Goal: Communication & Community: Answer question/provide support

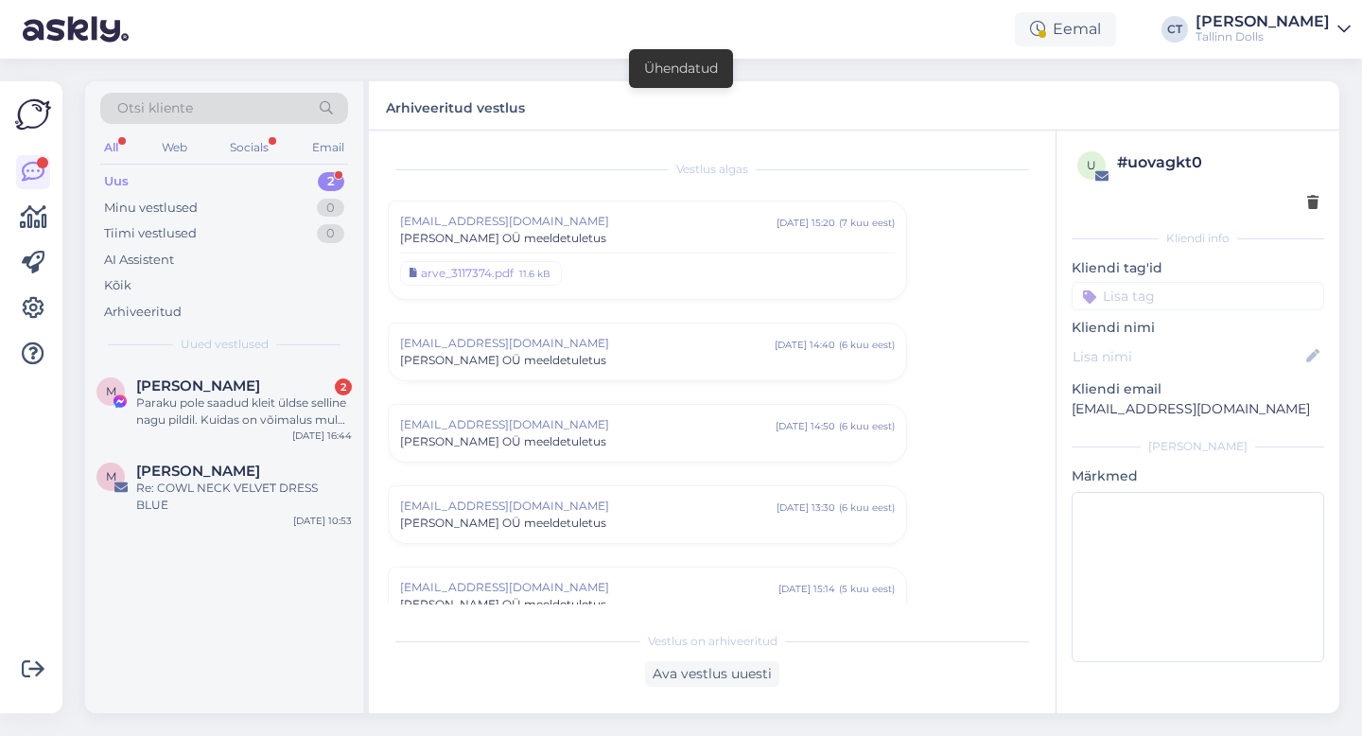
click at [179, 172] on div "Uus 2" at bounding box center [224, 181] width 248 height 26
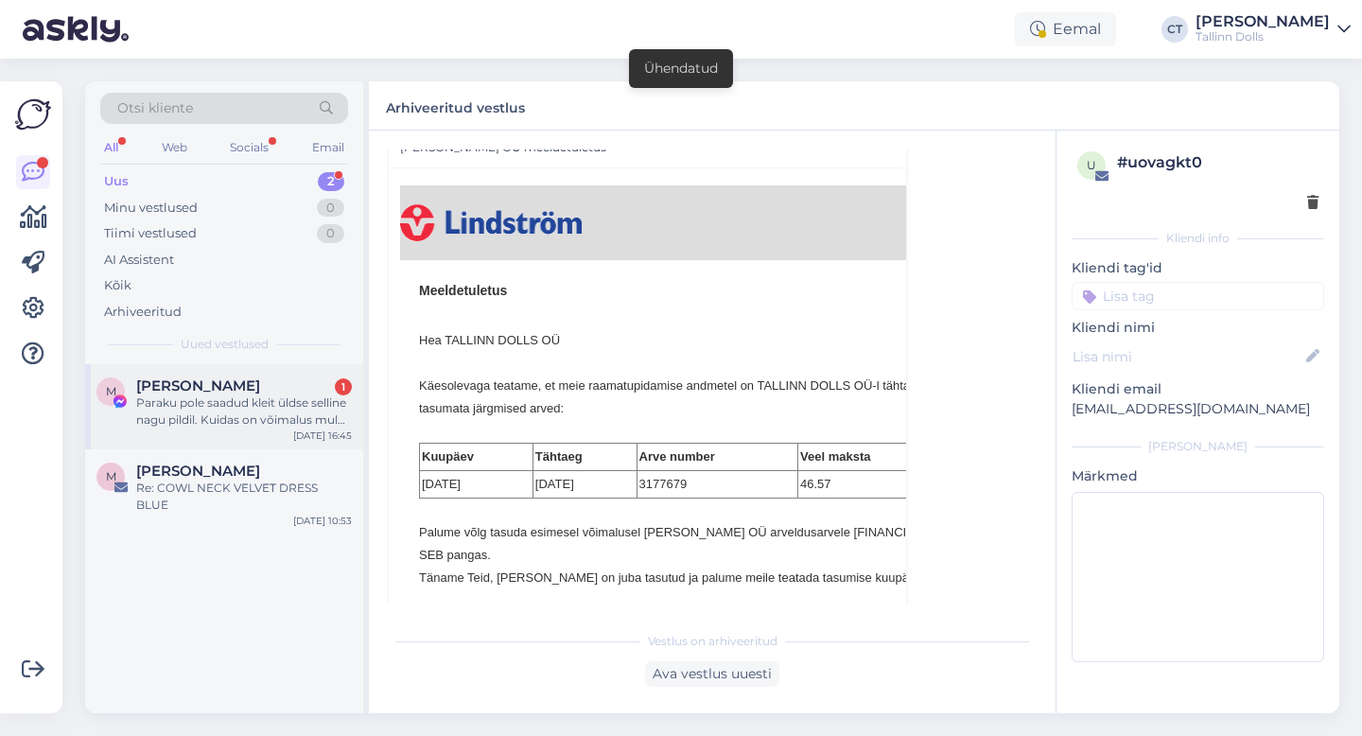
click at [226, 408] on div "Paraku pole saadud kleit üldse selline nagu pildil. Kuidas on võimalus mul klei…" at bounding box center [244, 412] width 216 height 34
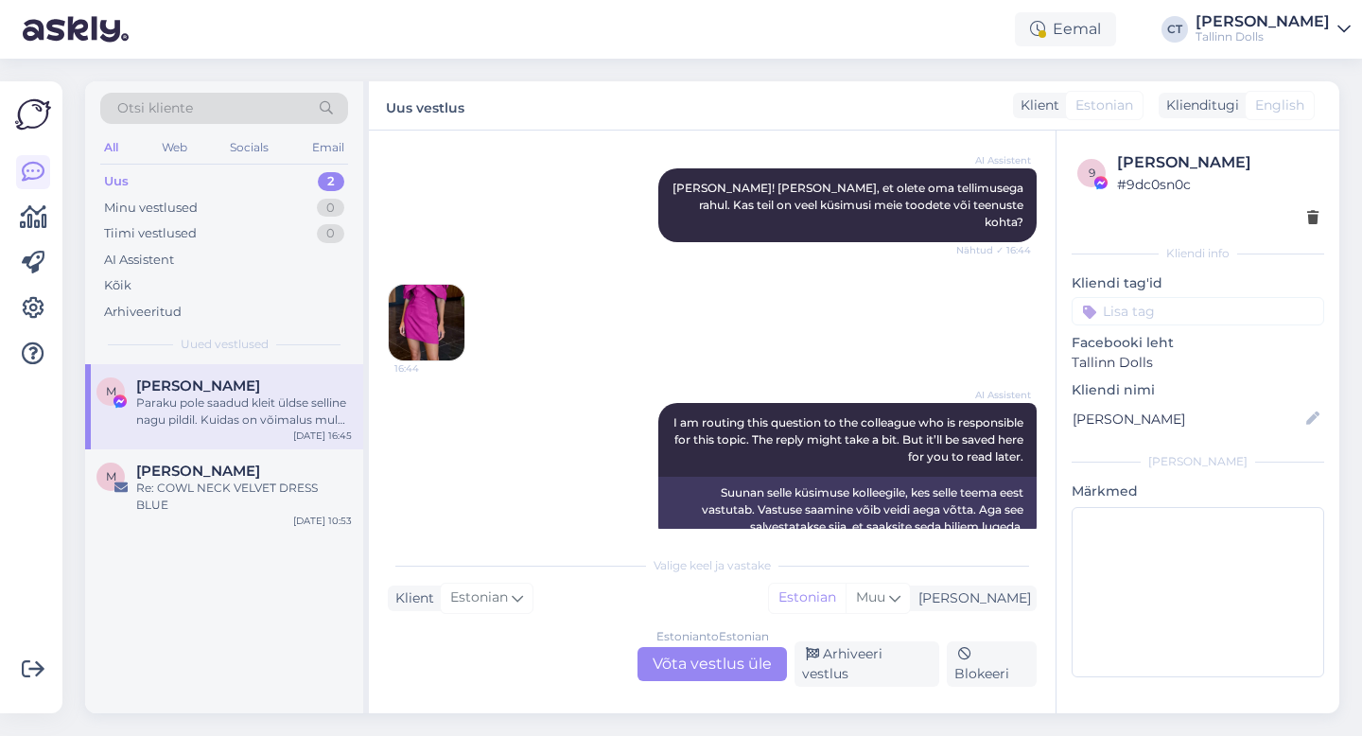
scroll to position [2301, 0]
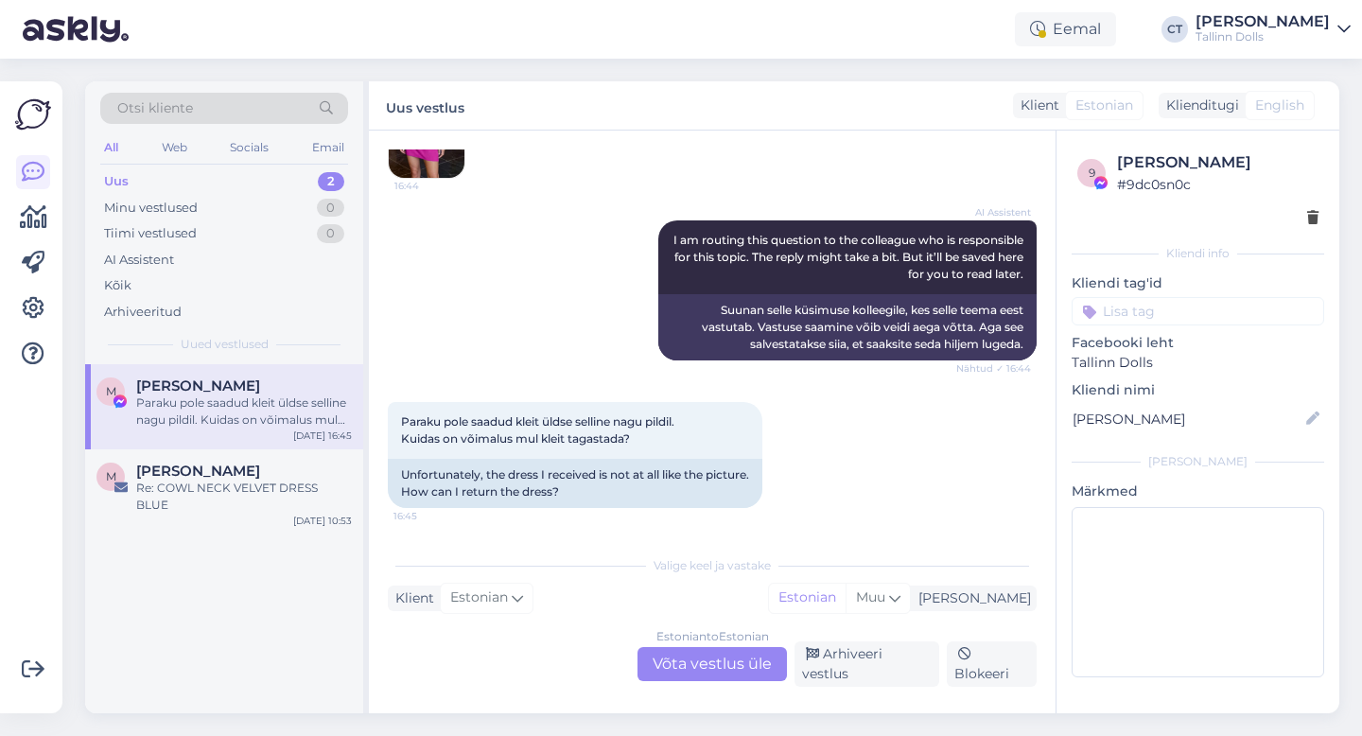
click at [745, 668] on div "Estonian to Estonian Võta vestlus üle" at bounding box center [712, 664] width 149 height 34
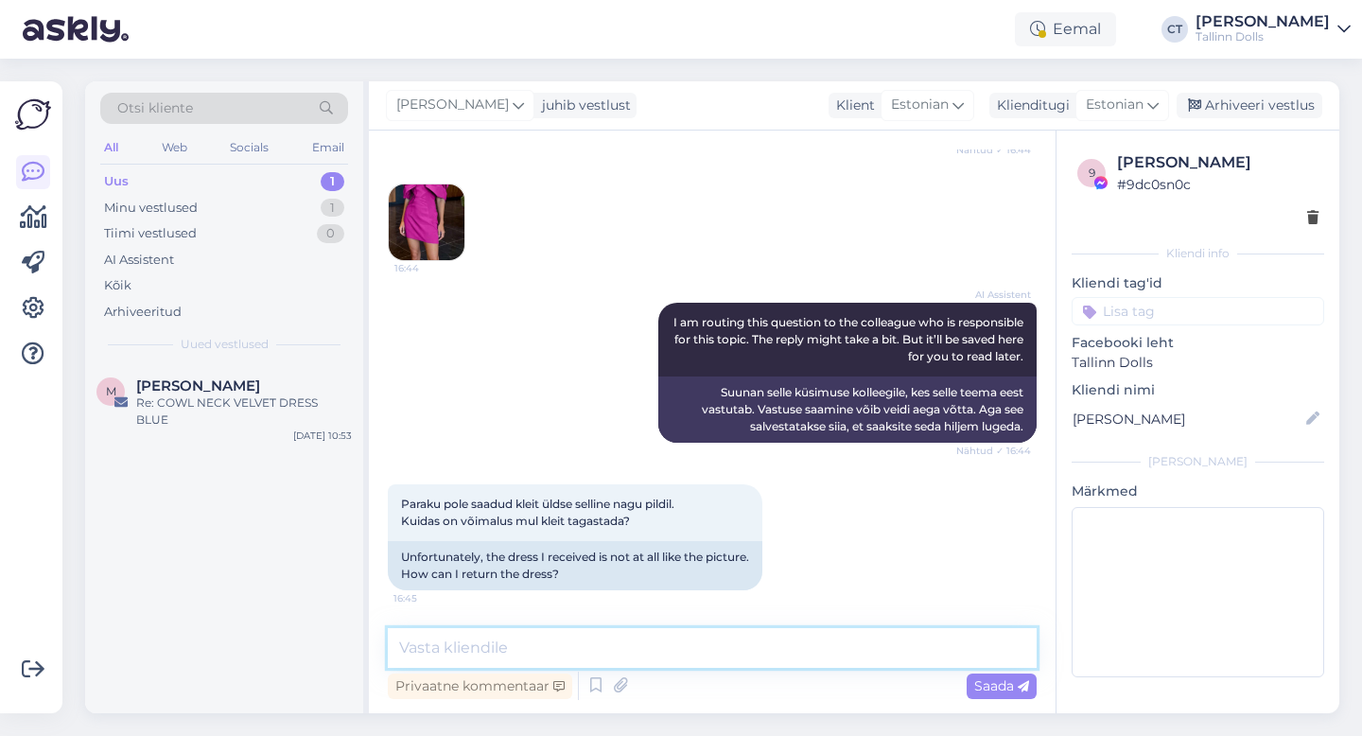
click at [749, 658] on textarea at bounding box center [712, 648] width 649 height 40
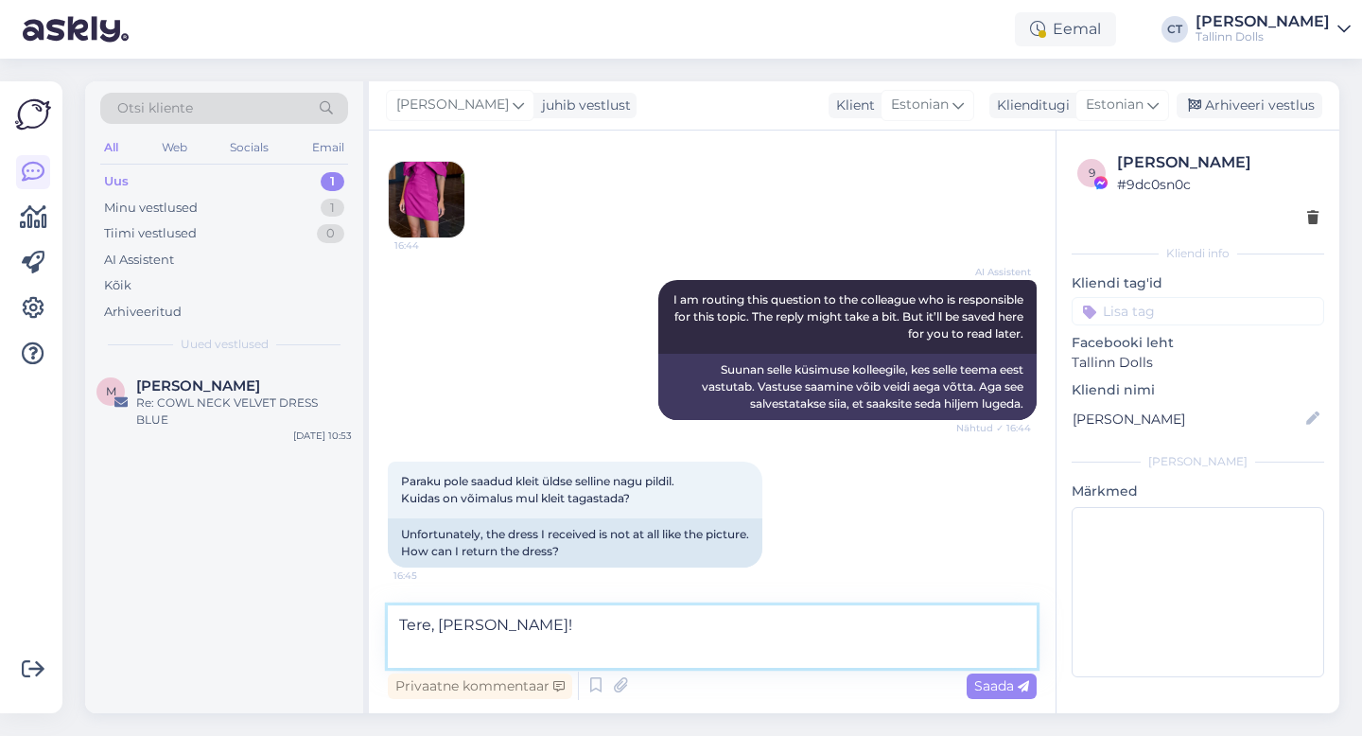
scroll to position [2276, 0]
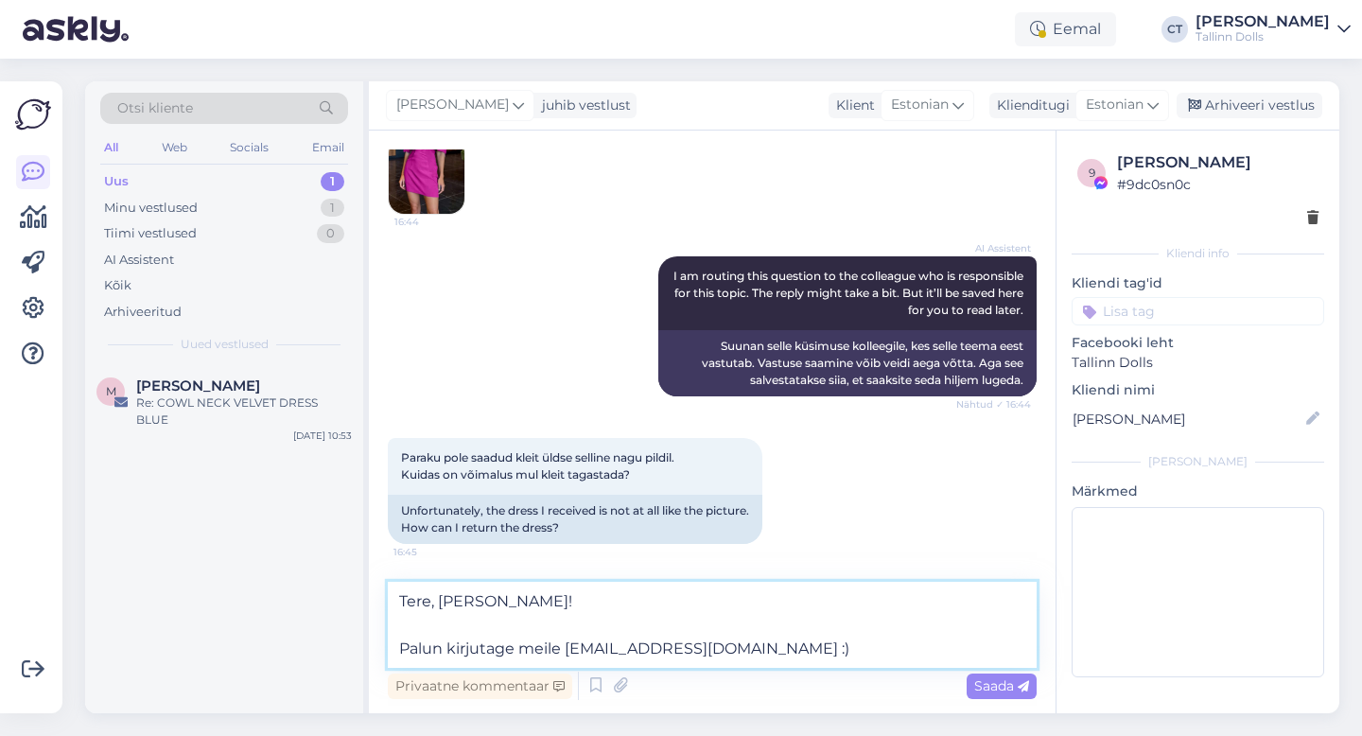
type textarea "Tere, [PERSON_NAME]! Palun kirjutage meile [EMAIL_ADDRESS][DOMAIN_NAME] :)"
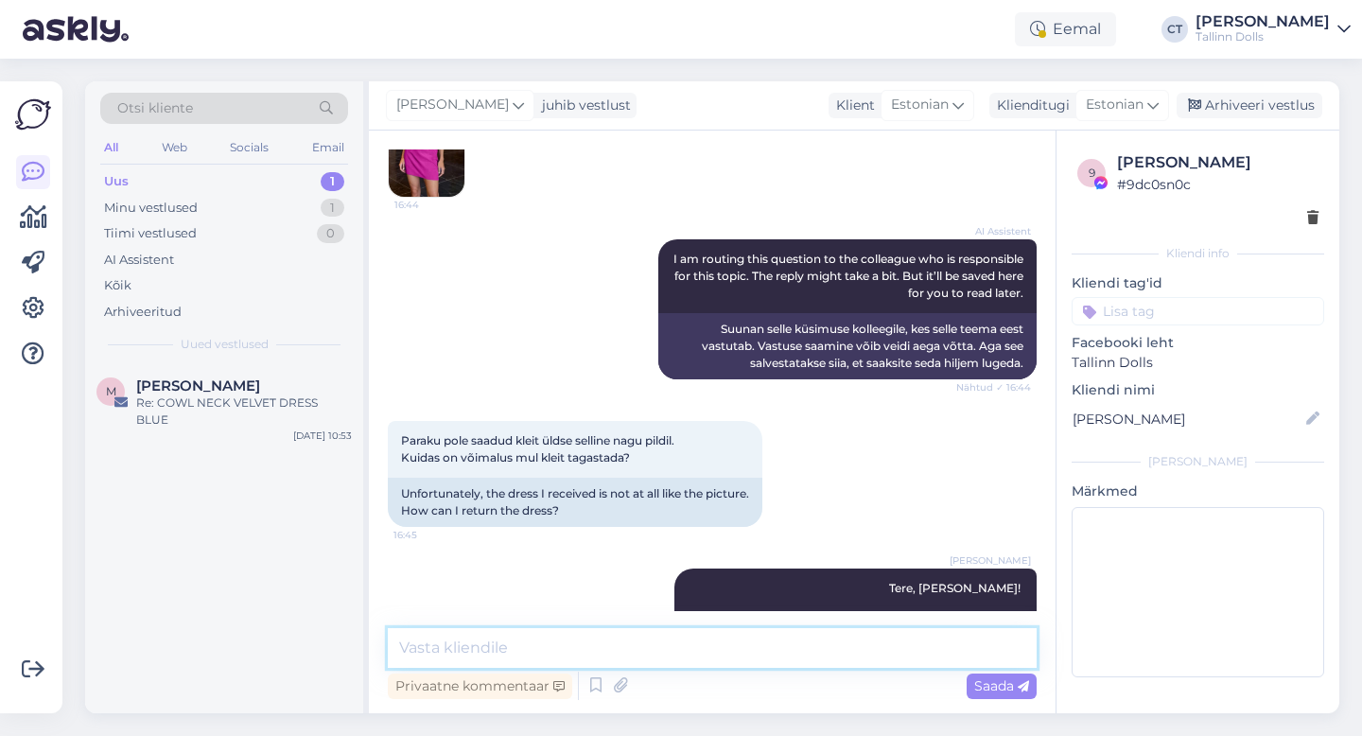
scroll to position [2345, 0]
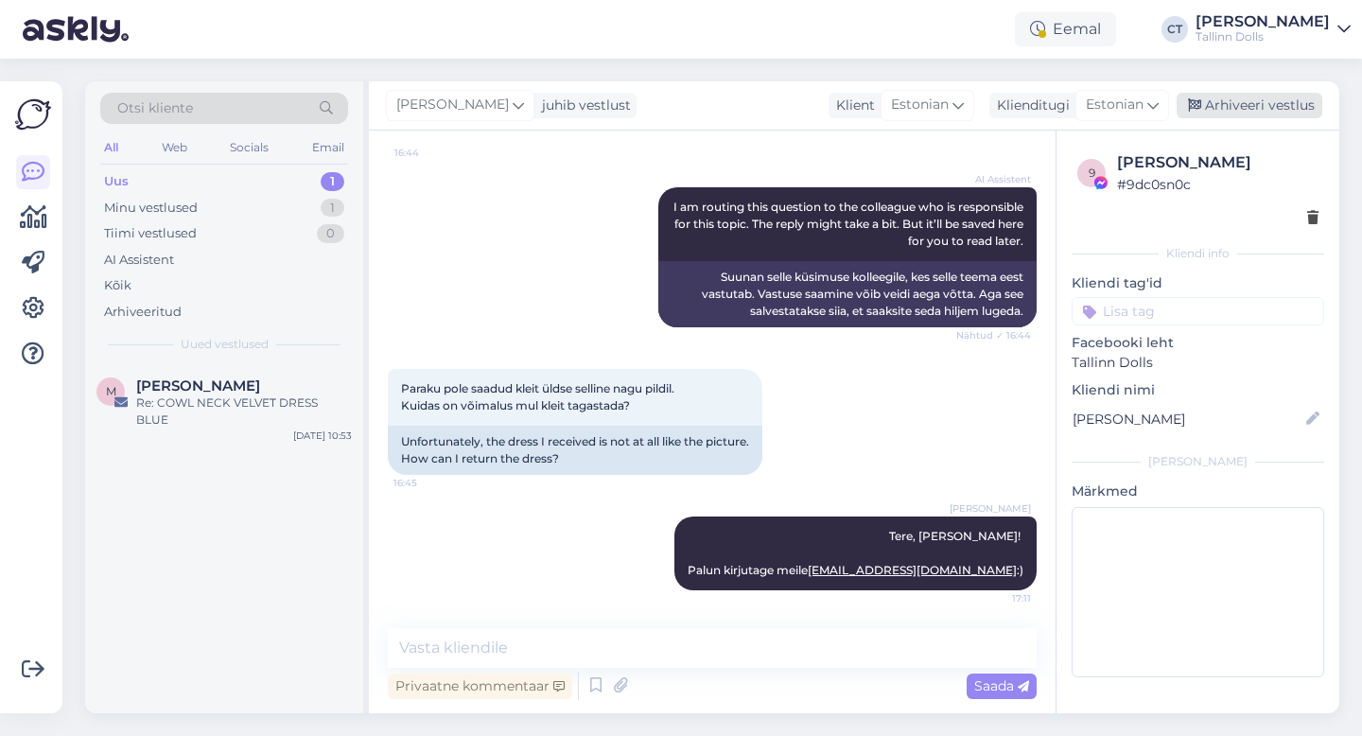
click at [1232, 95] on div "Arhiveeri vestlus" at bounding box center [1250, 106] width 146 height 26
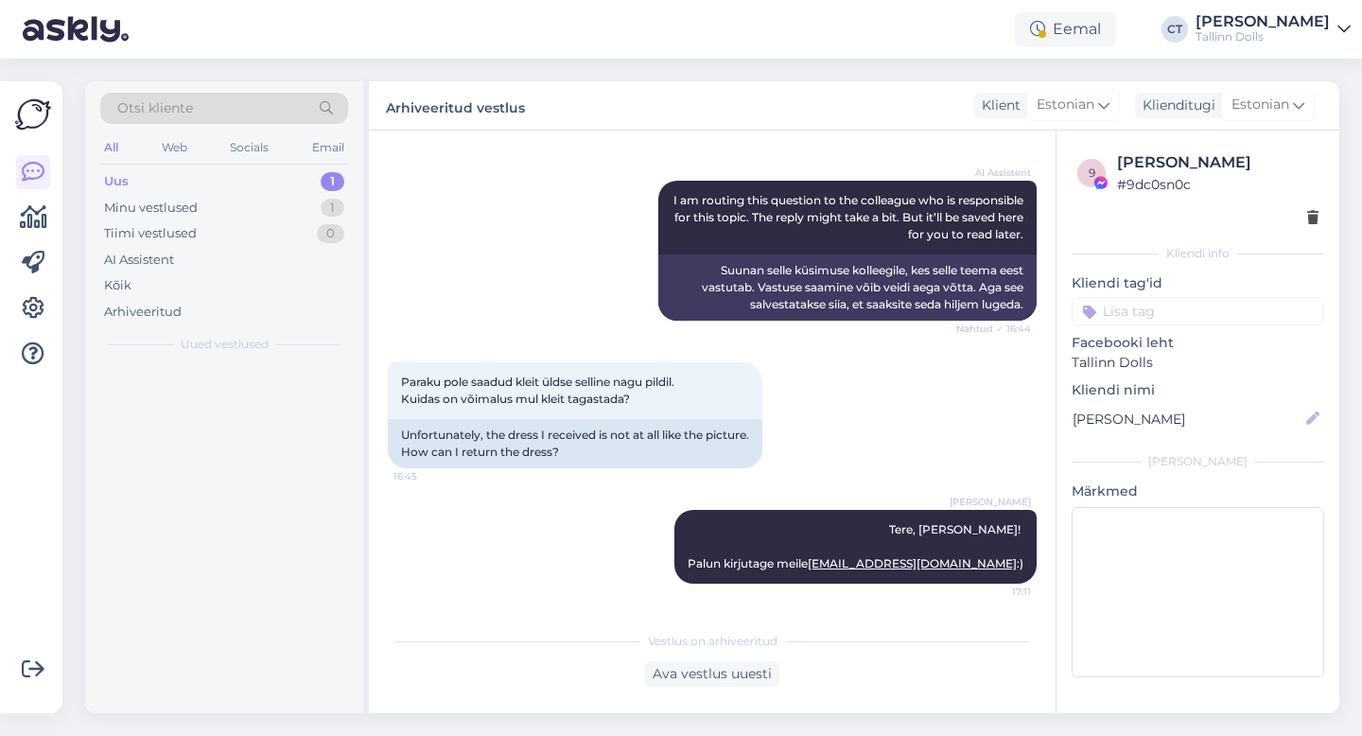
scroll to position [2352, 0]
click at [208, 168] on div "Uus 1" at bounding box center [224, 181] width 248 height 26
click at [122, 185] on div "Uus" at bounding box center [116, 181] width 25 height 19
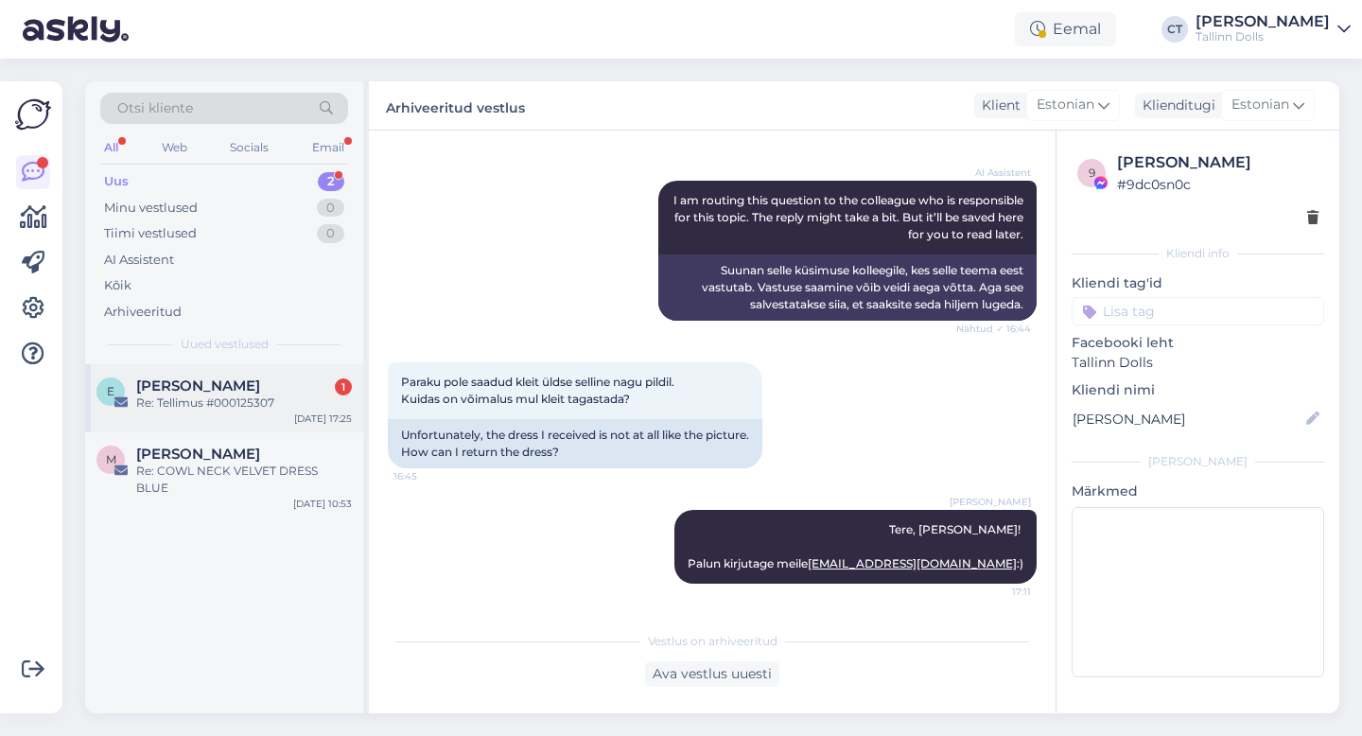
click at [157, 411] on div "Re: Tellimus #000125307" at bounding box center [244, 403] width 216 height 17
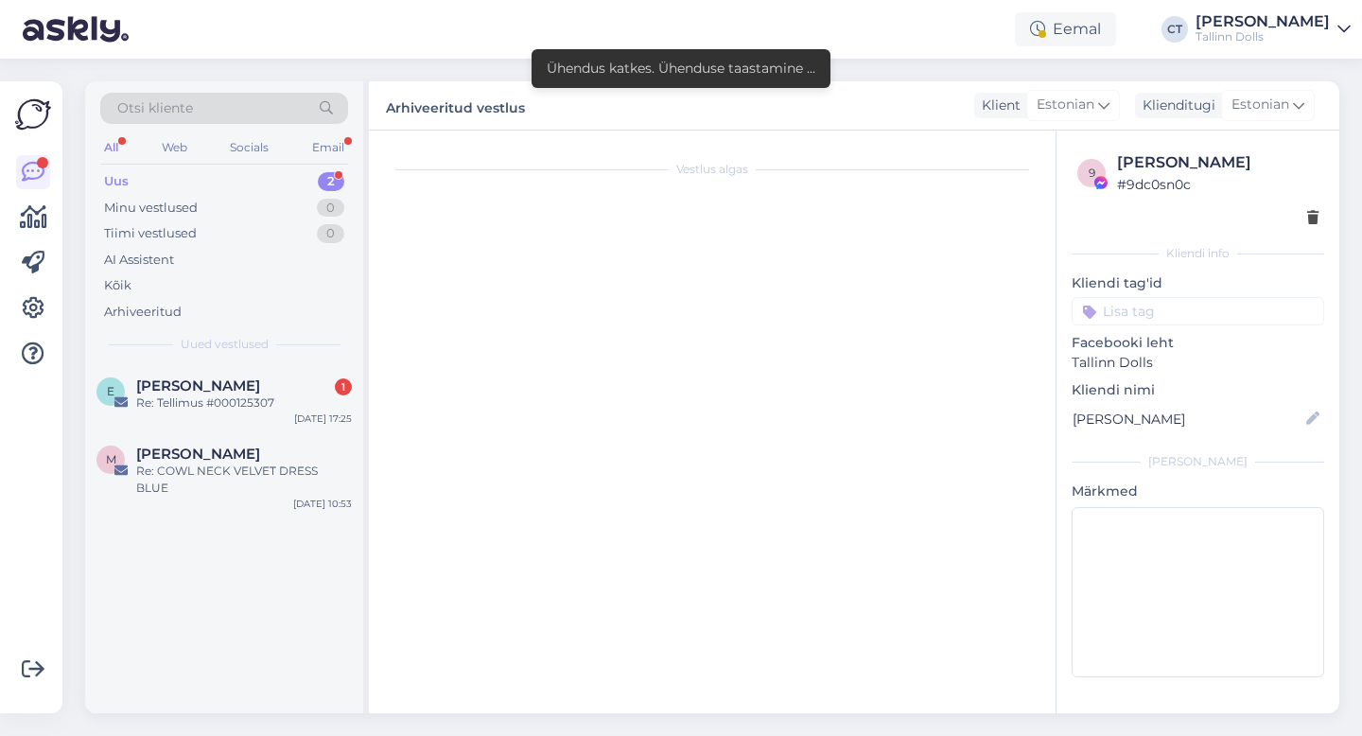
click at [222, 183] on div "Uus 2" at bounding box center [224, 181] width 248 height 26
click at [235, 380] on div "[PERSON_NAME] Õigus 1" at bounding box center [244, 385] width 216 height 17
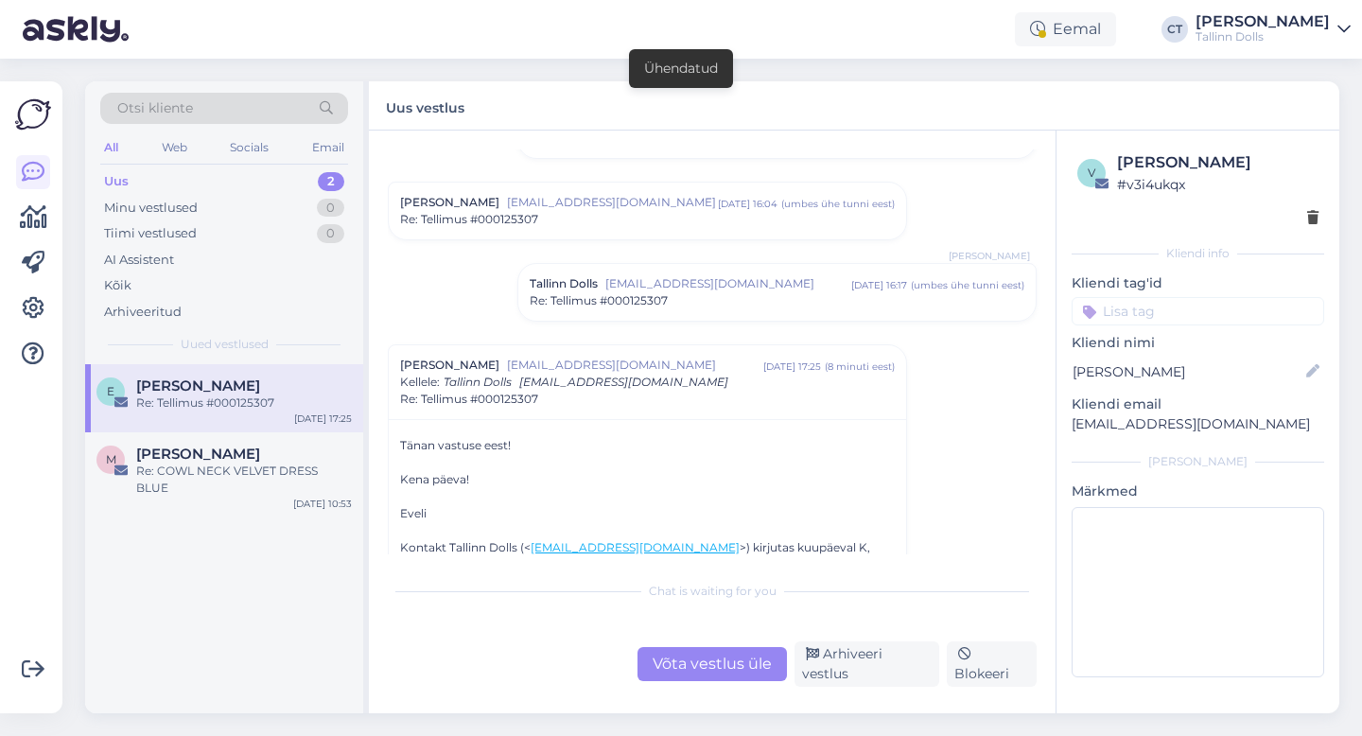
scroll to position [671, 0]
click at [868, 661] on div "Arhiveeri vestlus" at bounding box center [867, 663] width 145 height 45
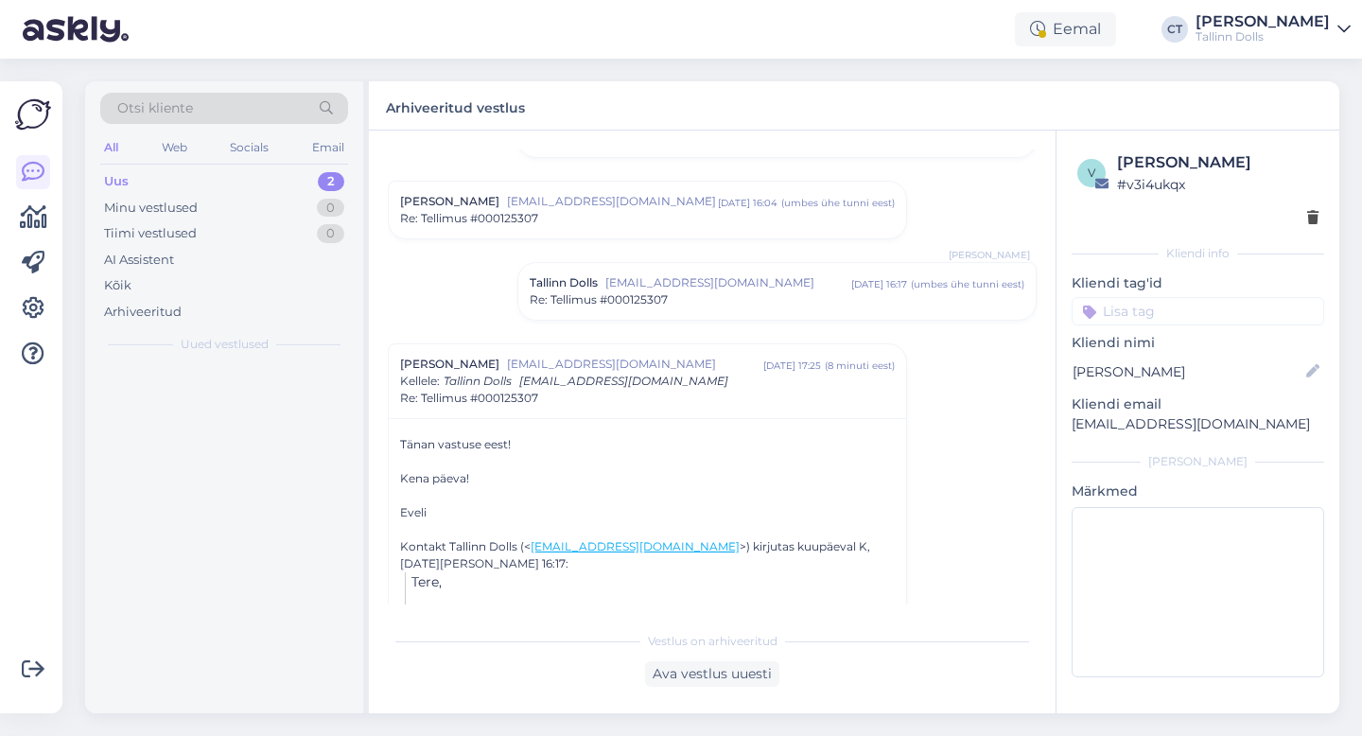
scroll to position [821, 0]
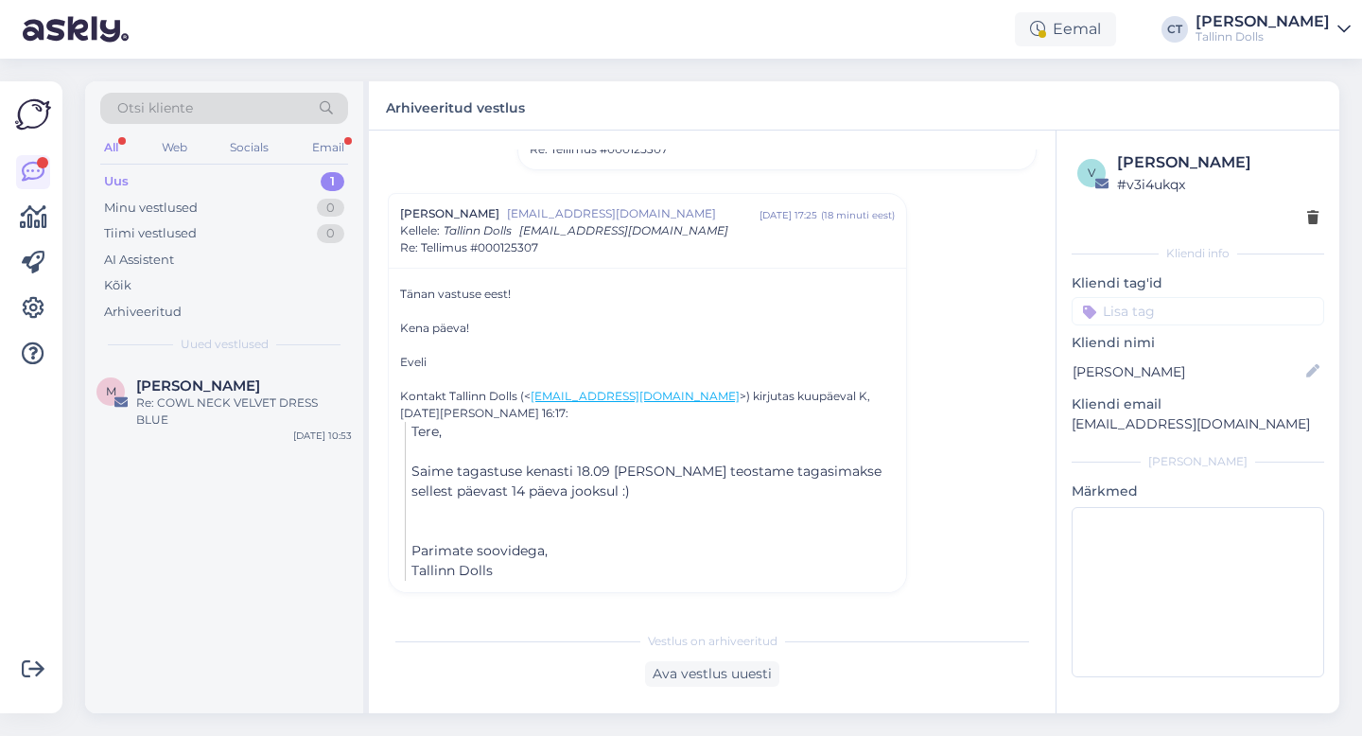
click at [160, 179] on div "Uus 1" at bounding box center [224, 181] width 248 height 26
click at [221, 395] on div "Re: HIGH SOCIETY ZIPPER MIDI DRESS PURPLE" at bounding box center [244, 412] width 216 height 34
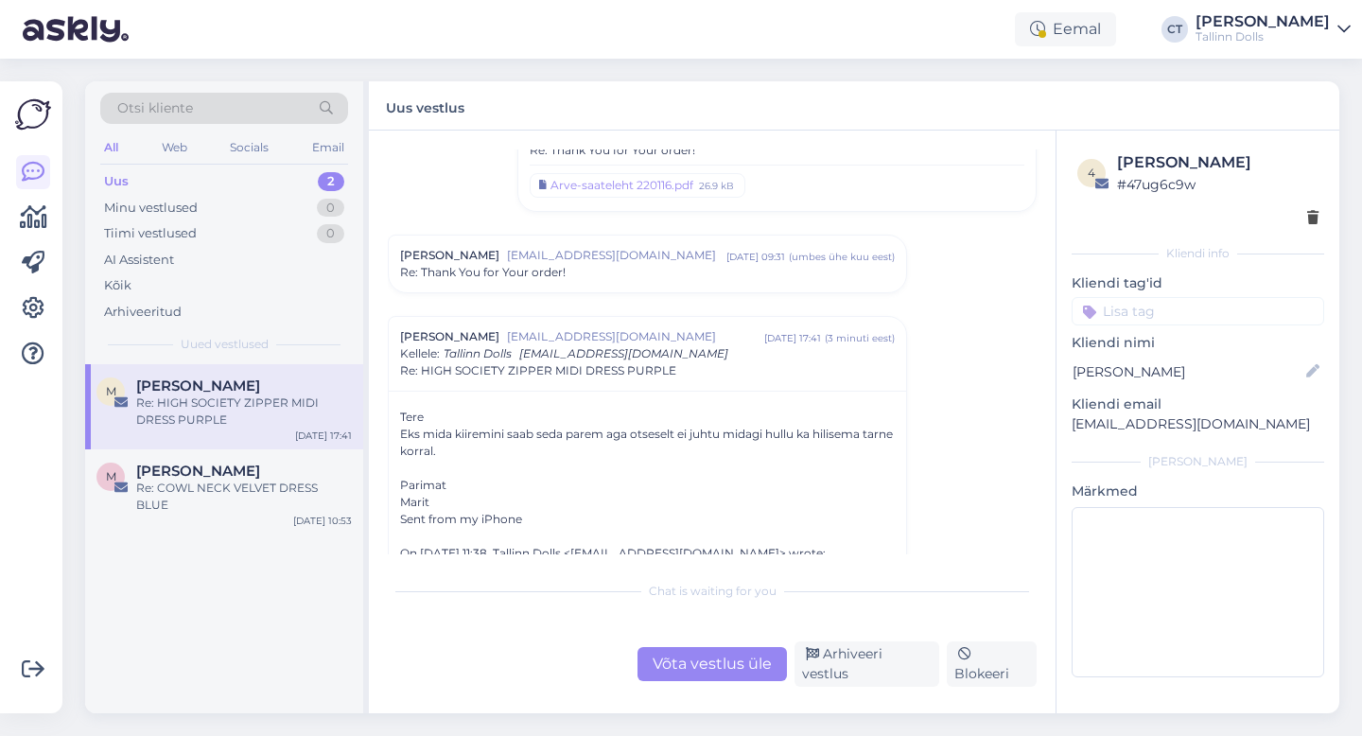
scroll to position [2840, 0]
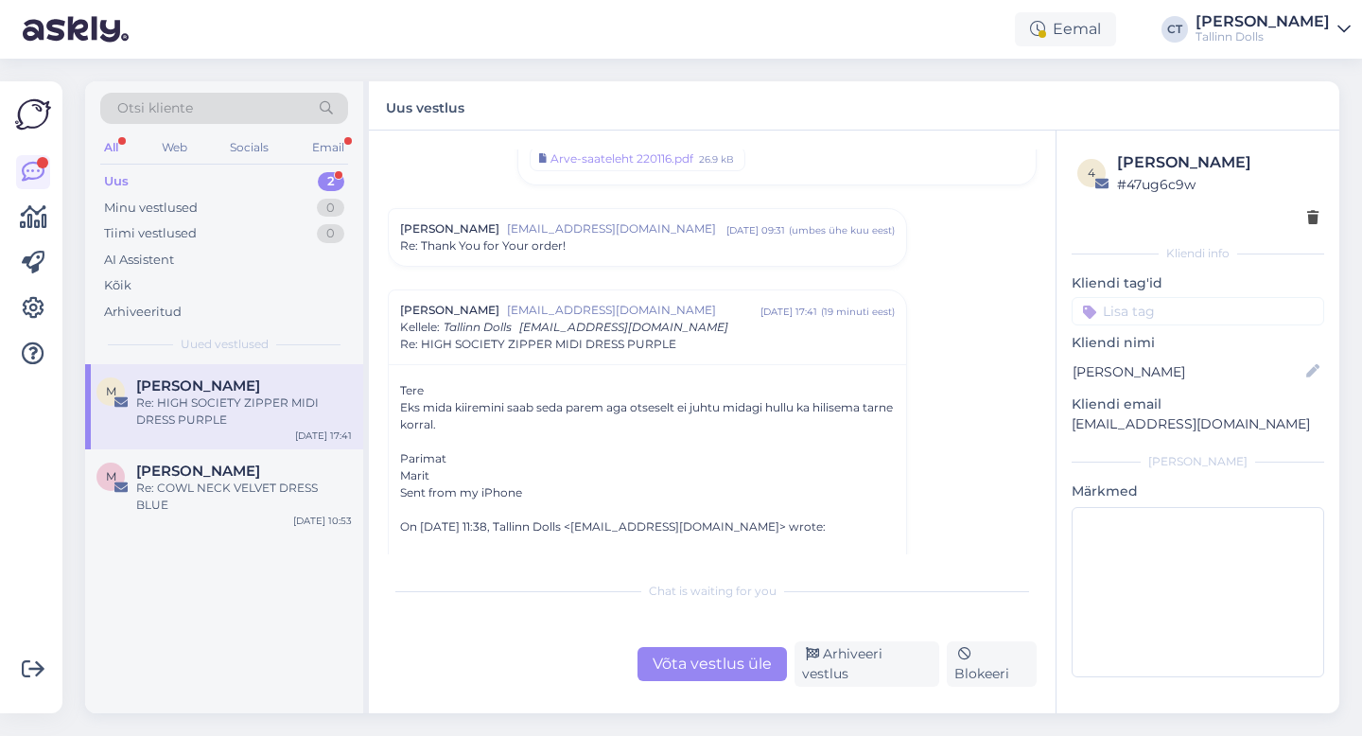
click at [149, 183] on div "Uus 2" at bounding box center [224, 181] width 248 height 26
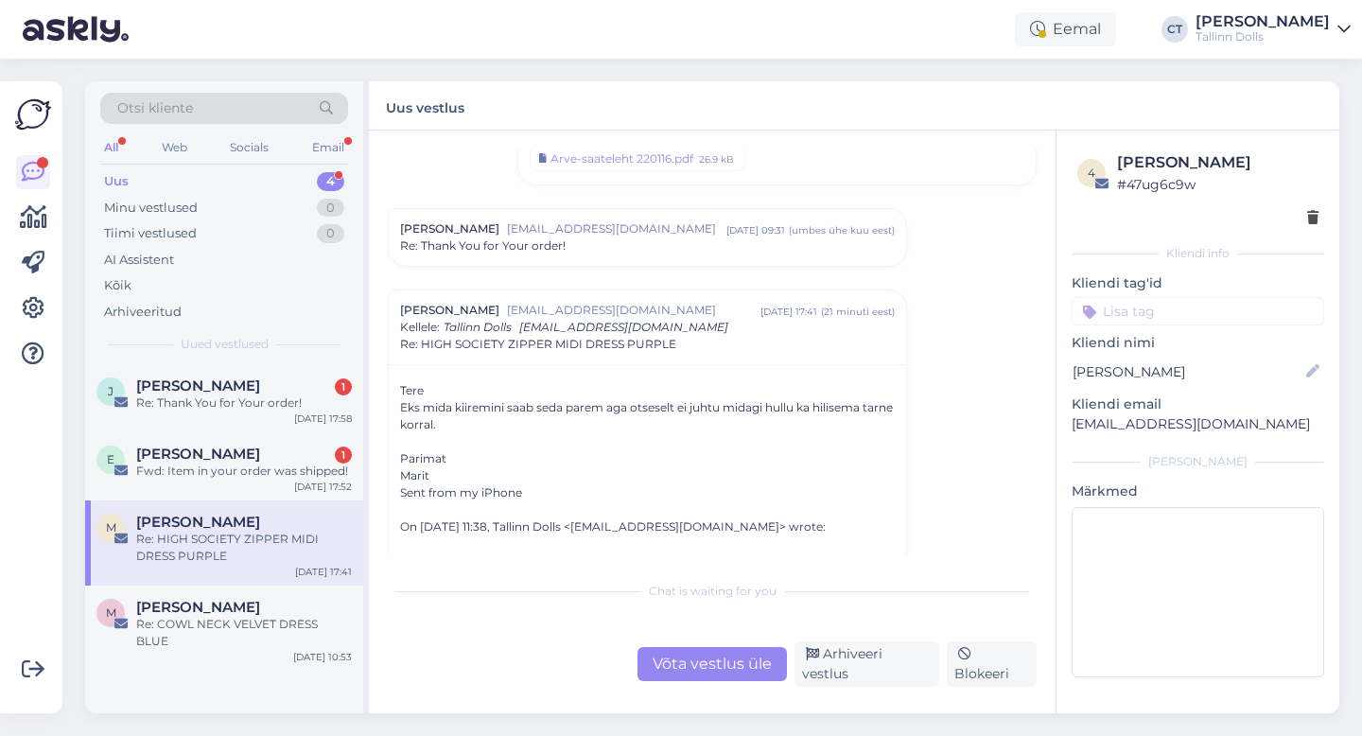
click at [207, 413] on div "J [PERSON_NAME] 1 Re: Thank You for Your order! [DATE] 17:58" at bounding box center [224, 398] width 278 height 68
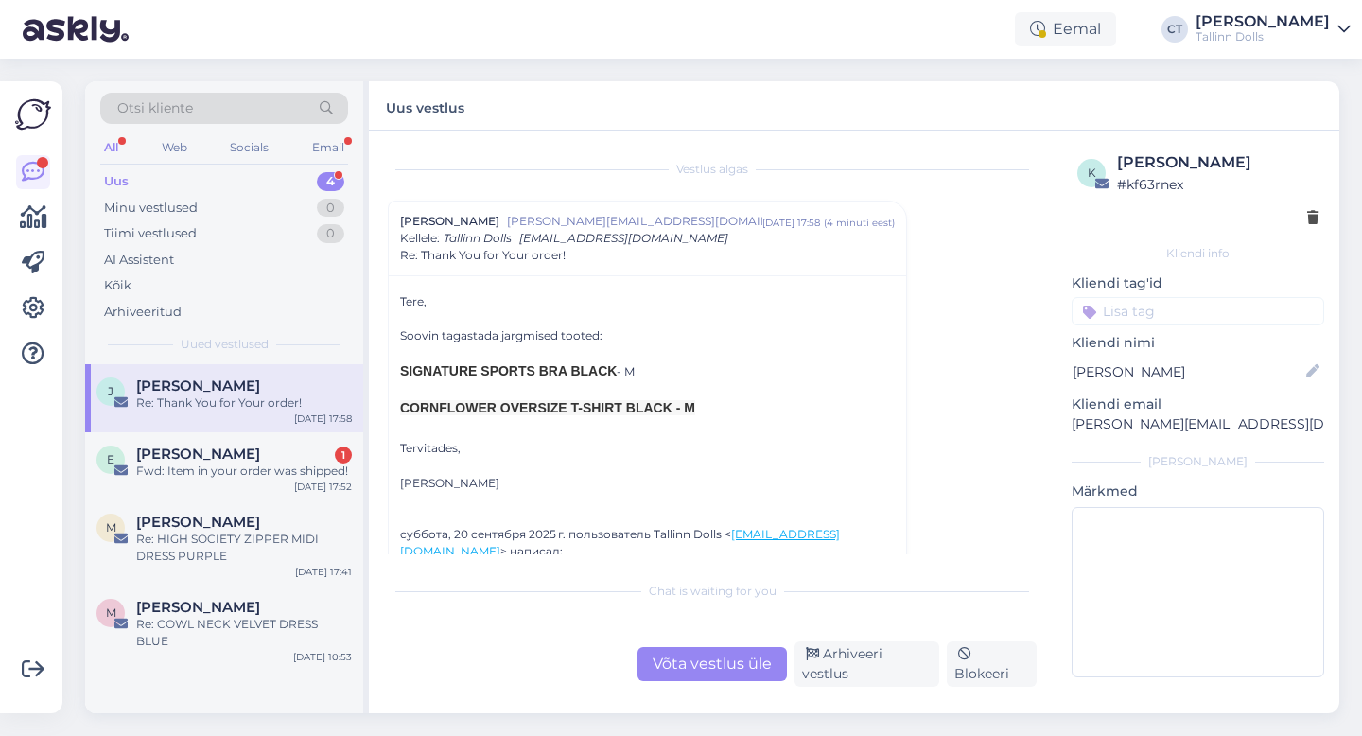
scroll to position [32, 0]
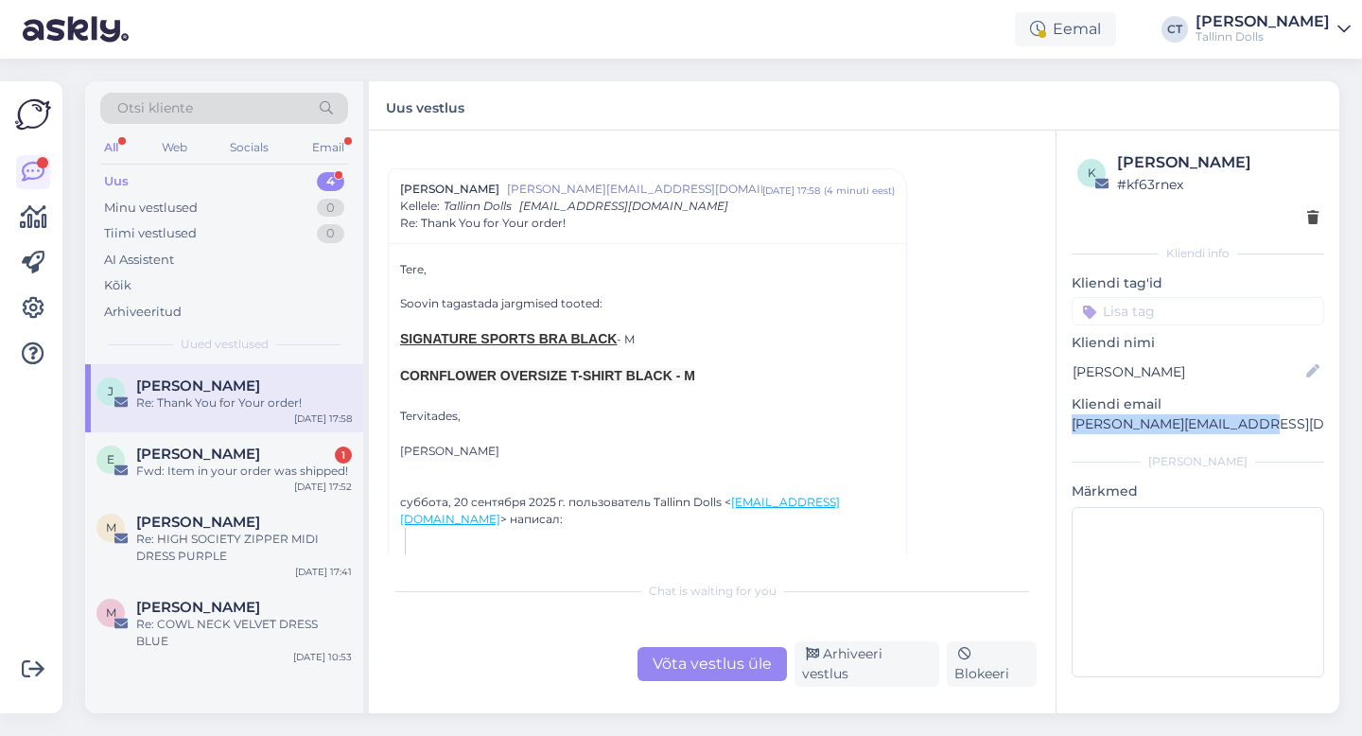
drag, startPoint x: 1255, startPoint y: 427, endPoint x: 1067, endPoint y: 430, distance: 188.3
click at [1067, 430] on div "k [PERSON_NAME] # kf63rnex Kliendi info Kliendi tag'id Kliendi nimi [PERSON_NAM…" at bounding box center [1198, 418] width 283 height 575
copy p "[PERSON_NAME][EMAIL_ADDRESS][DOMAIN_NAME]"
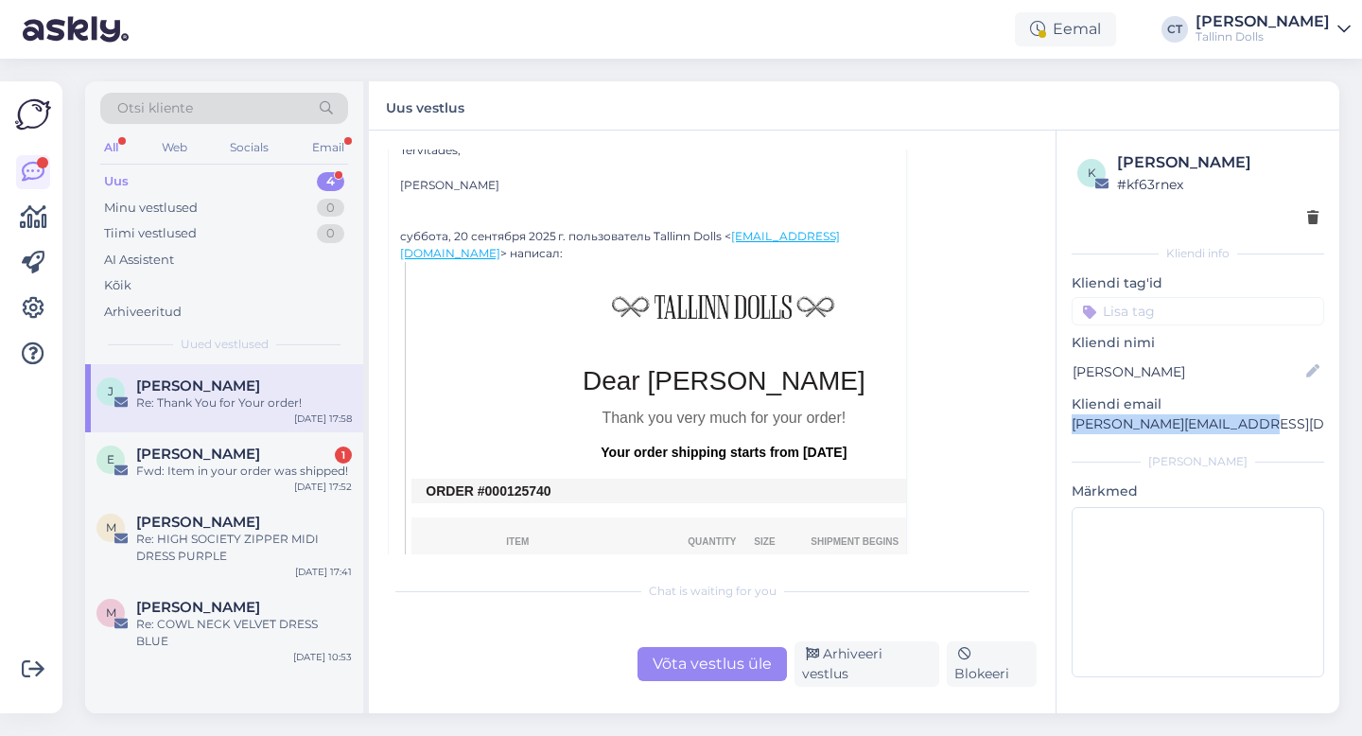
scroll to position [314, 0]
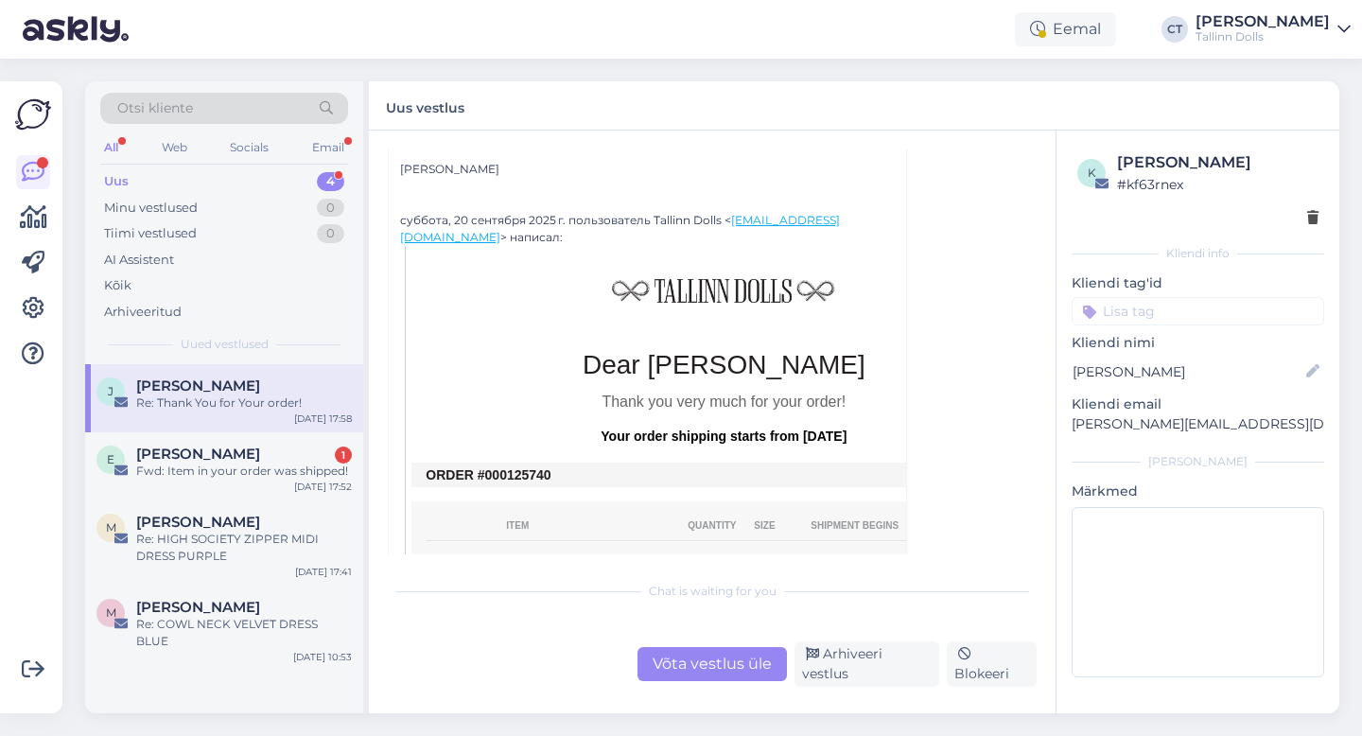
click at [706, 665] on div "Võta vestlus üle" at bounding box center [712, 664] width 149 height 34
click at [706, 619] on div "Chat is waiting for you Võta vestlus üle Arhiveeri vestlus Blokeeri" at bounding box center [712, 628] width 649 height 115
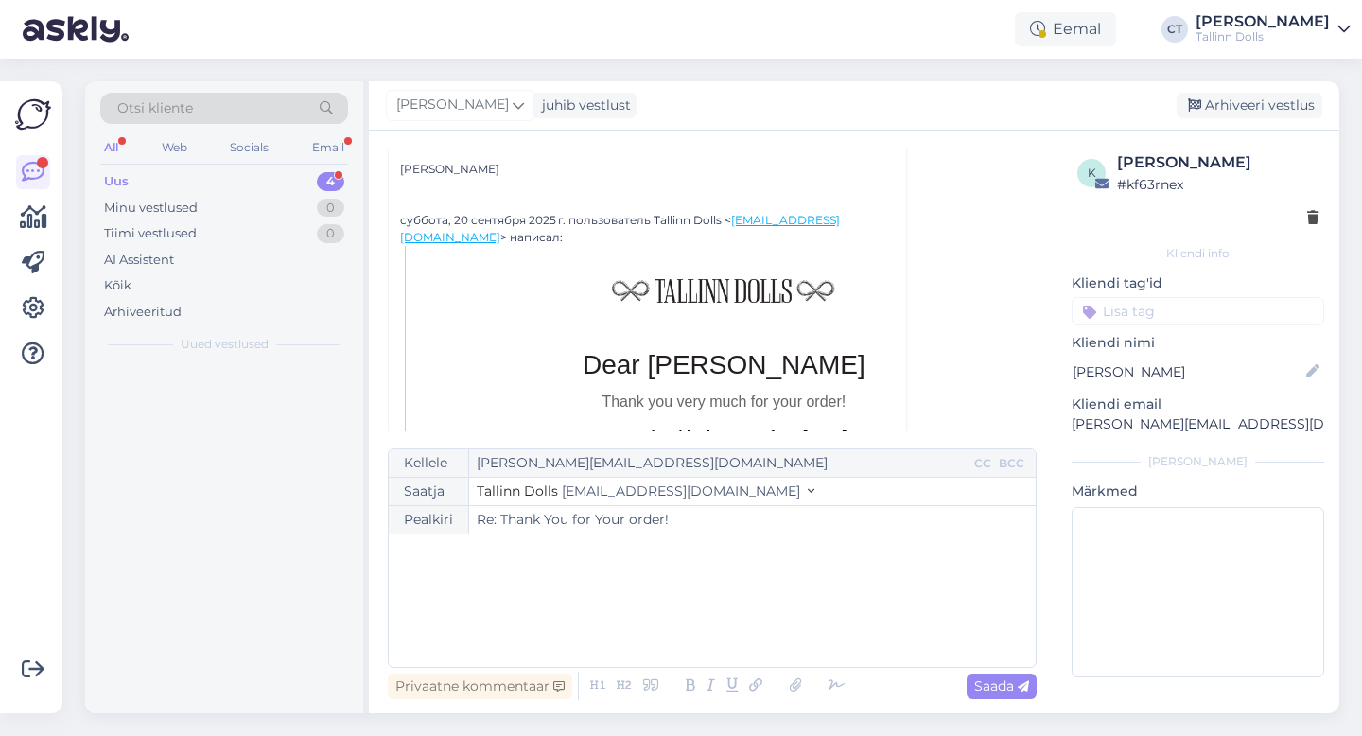
click at [710, 675] on icon at bounding box center [711, 686] width 20 height 26
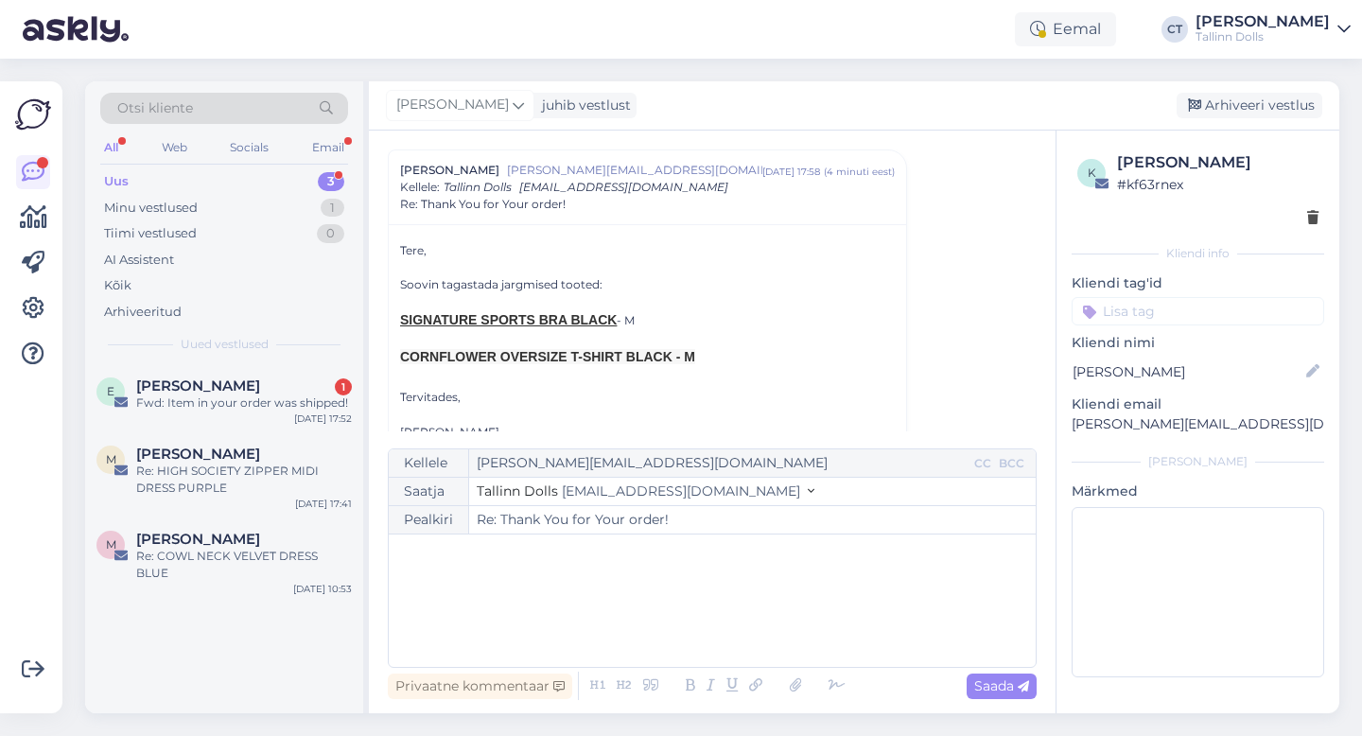
click at [710, 604] on div "﻿" at bounding box center [712, 601] width 628 height 114
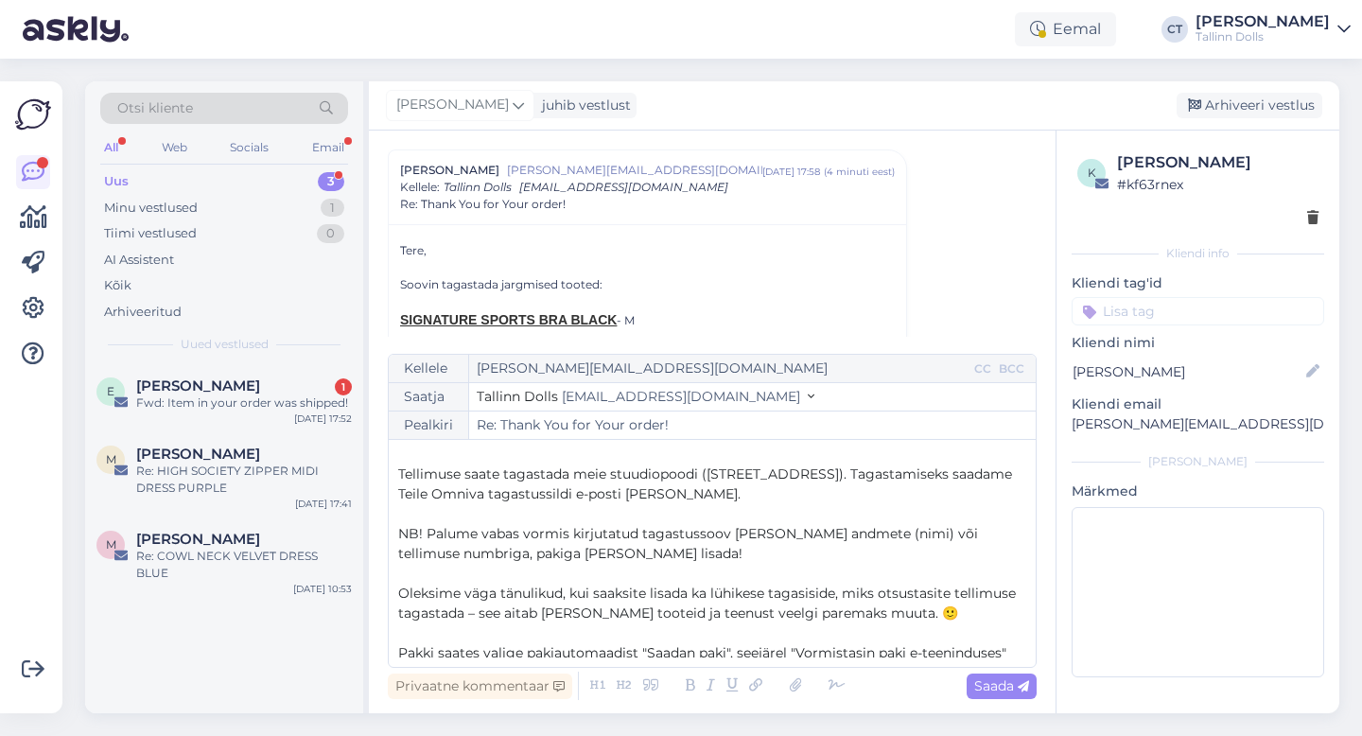
scroll to position [0, 0]
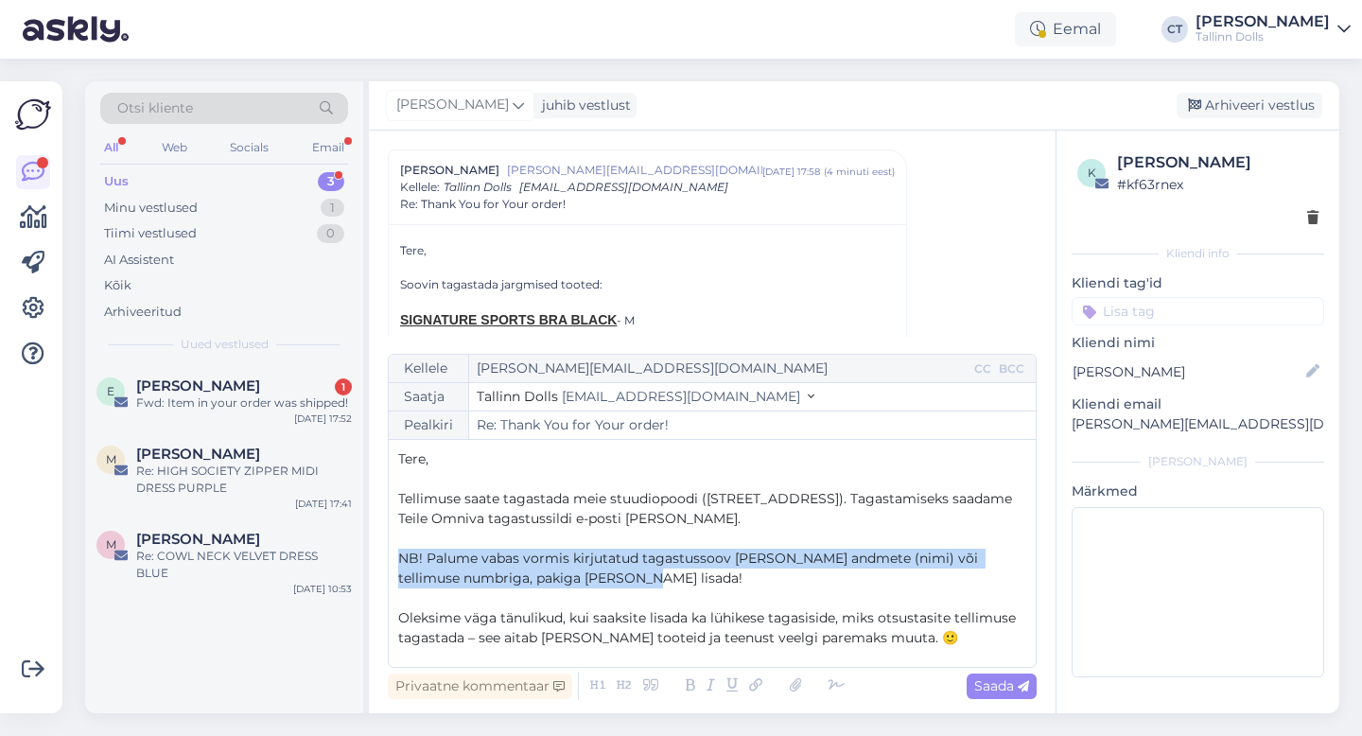
drag, startPoint x: 640, startPoint y: 576, endPoint x: 389, endPoint y: 552, distance: 252.8
click at [389, 552] on div "Kellele [EMAIL_ADDRESS][DOMAIN_NAME] CC BCC Saatja Tallinn Dolls [EMAIL_ADDRESS…" at bounding box center [712, 511] width 649 height 314
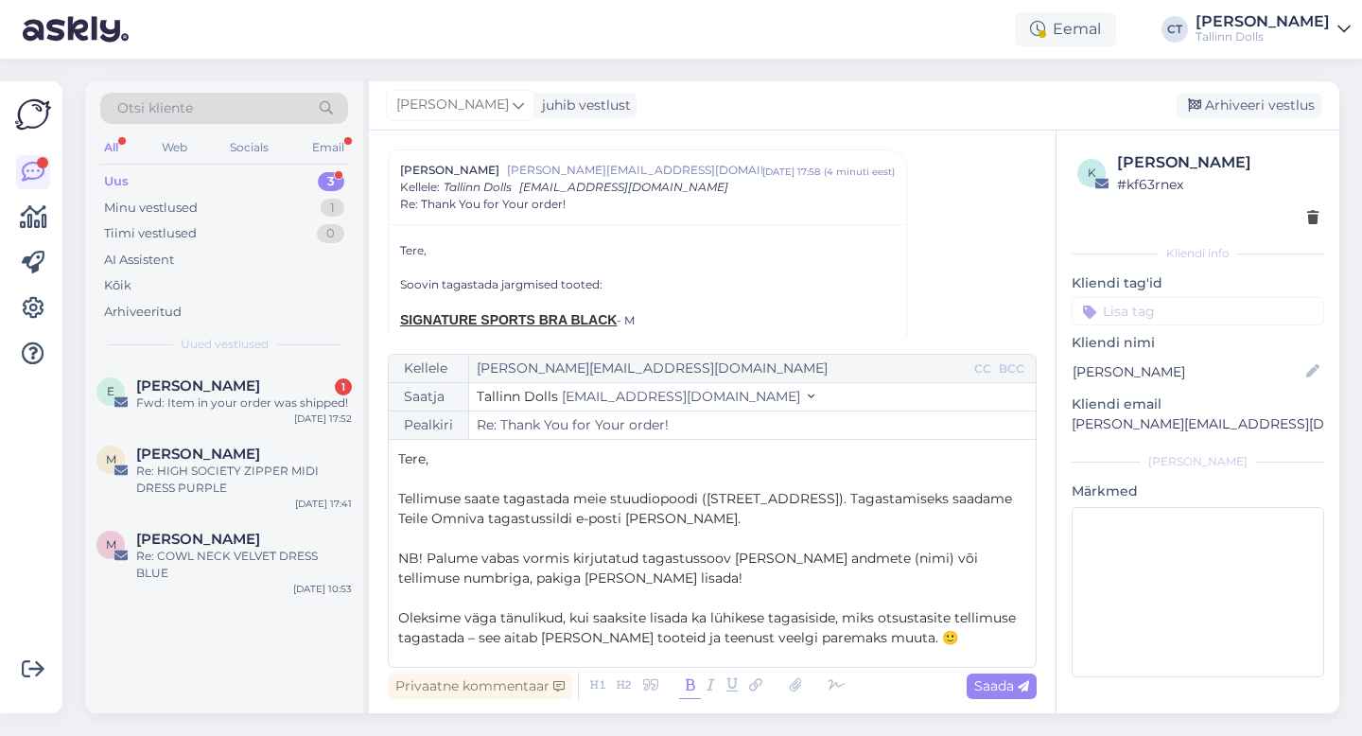
click at [688, 690] on icon at bounding box center [690, 686] width 22 height 26
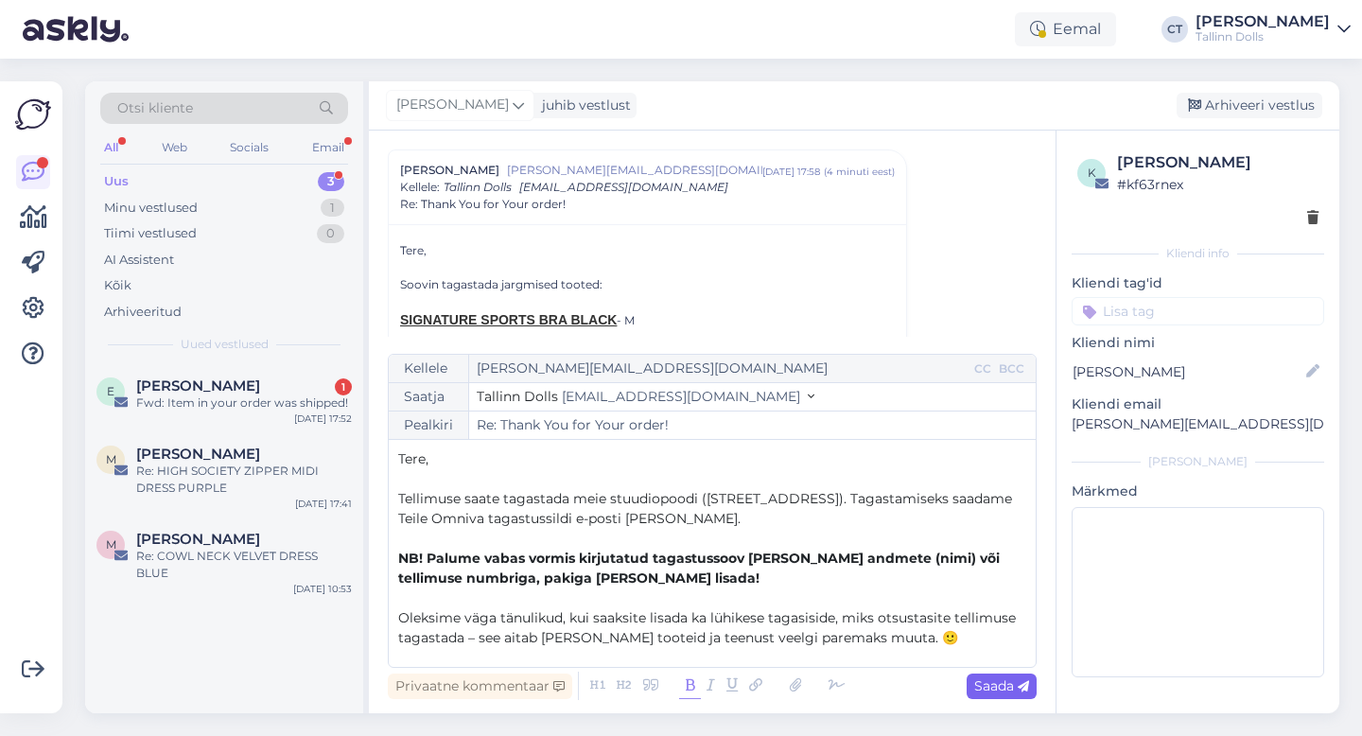
click at [982, 693] on span "Saada" at bounding box center [1001, 685] width 55 height 17
type input "Re: Thank You for Your order!"
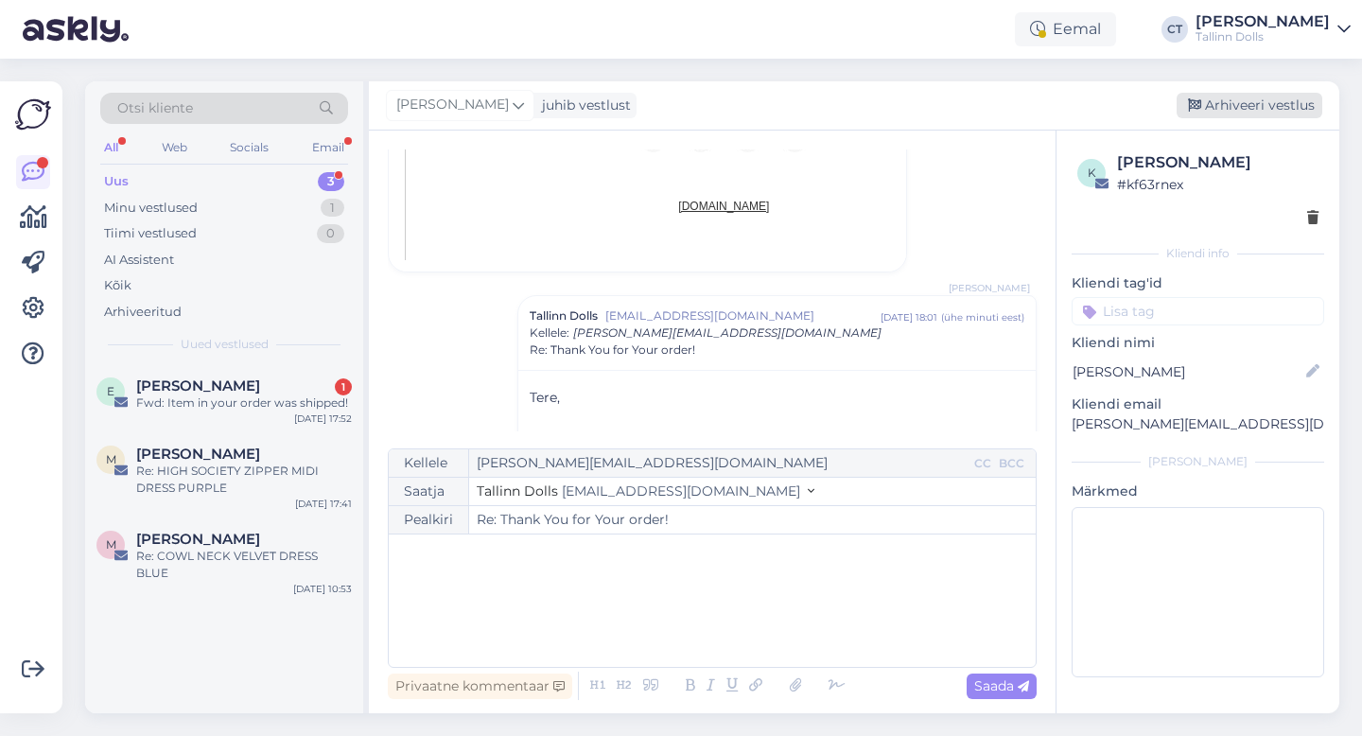
click at [1246, 96] on div "Arhiveeri vestlus" at bounding box center [1250, 106] width 146 height 26
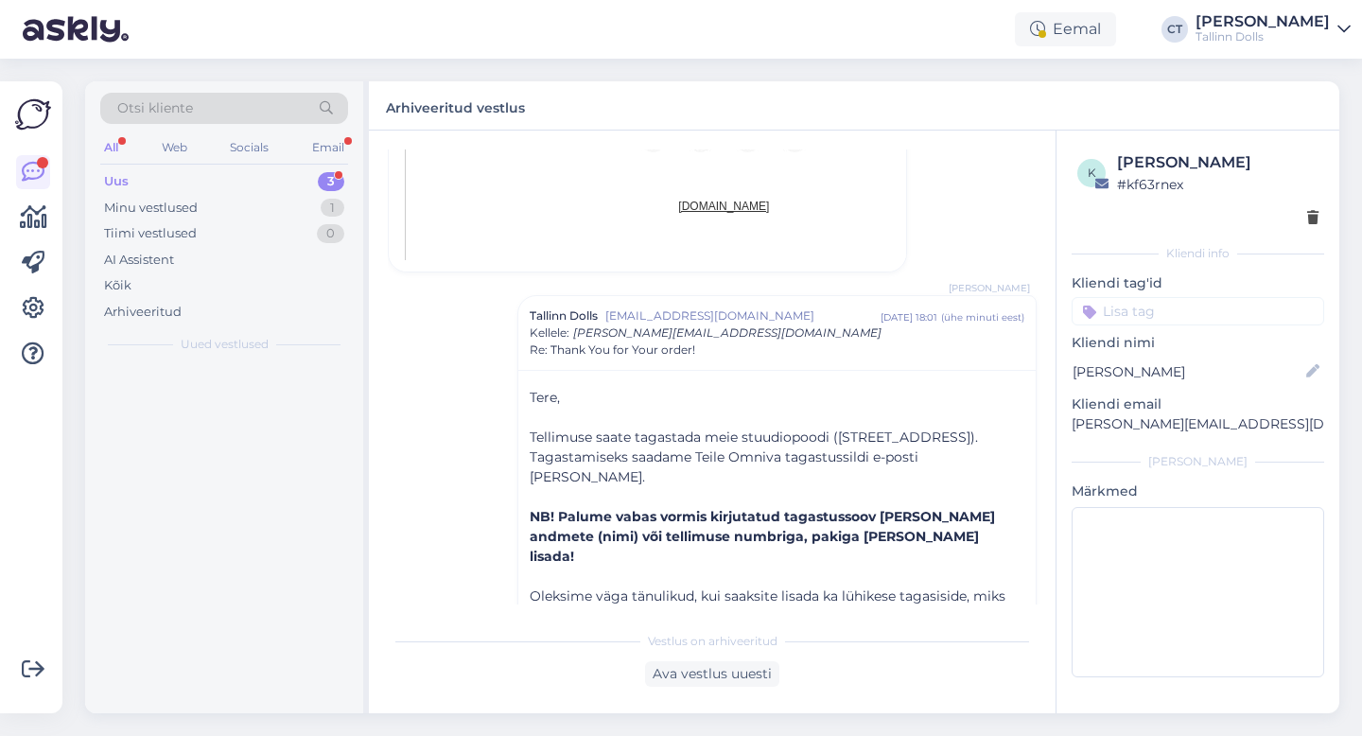
scroll to position [1631, 0]
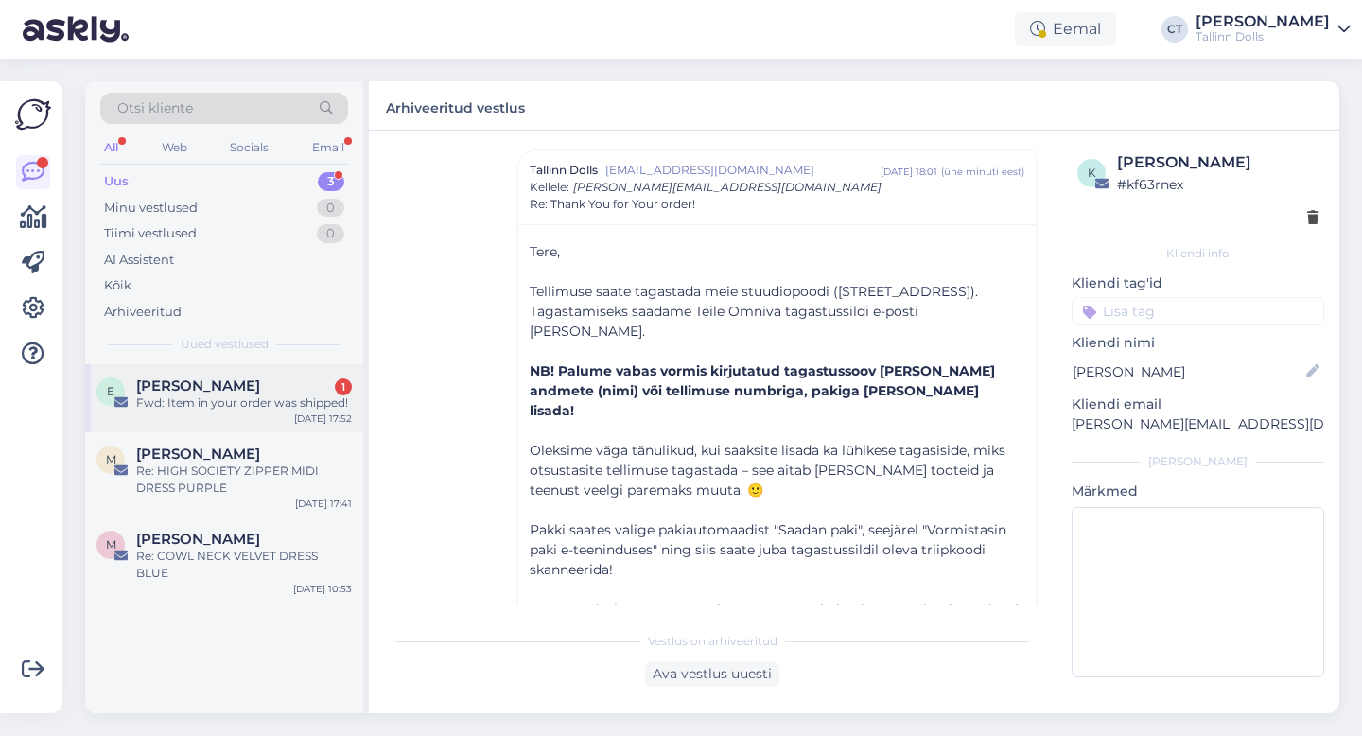
click at [246, 386] on div "[PERSON_NAME] 1" at bounding box center [244, 385] width 216 height 17
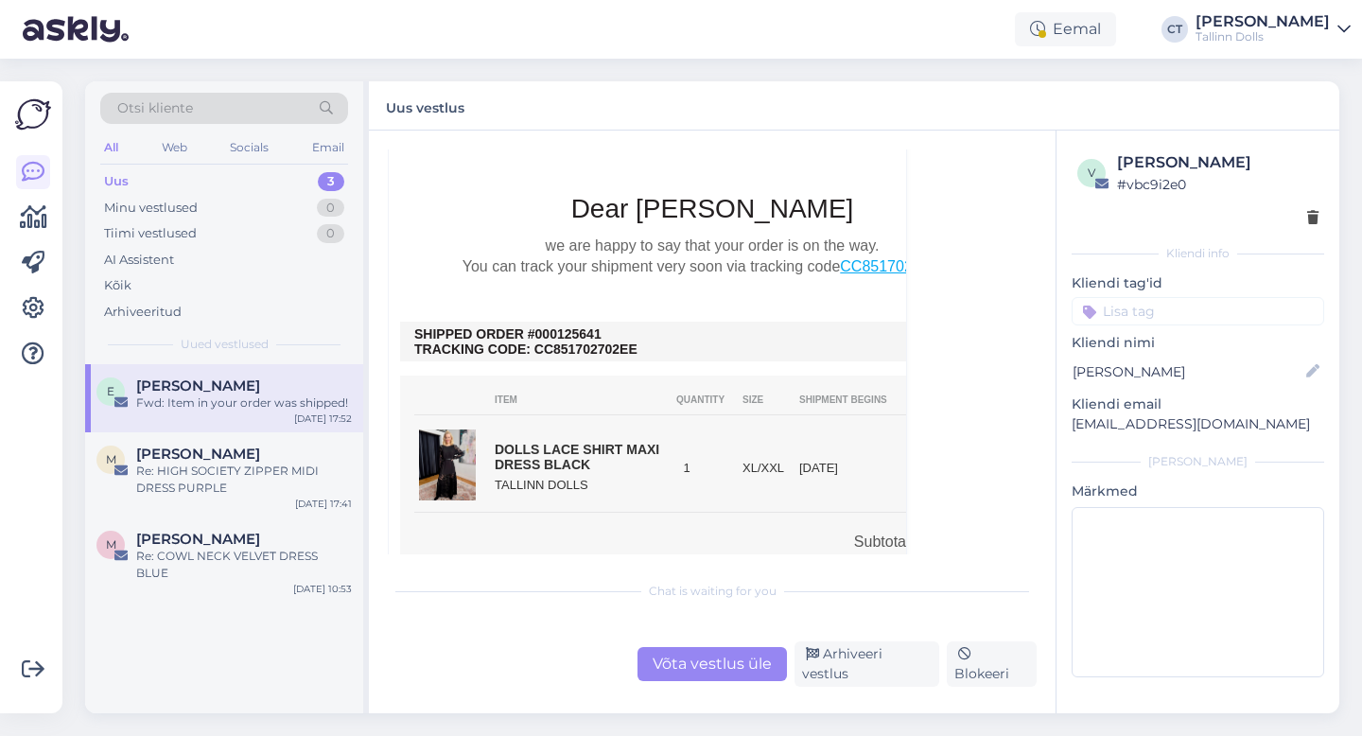
click at [705, 666] on div "Võta vestlus üle" at bounding box center [712, 664] width 149 height 34
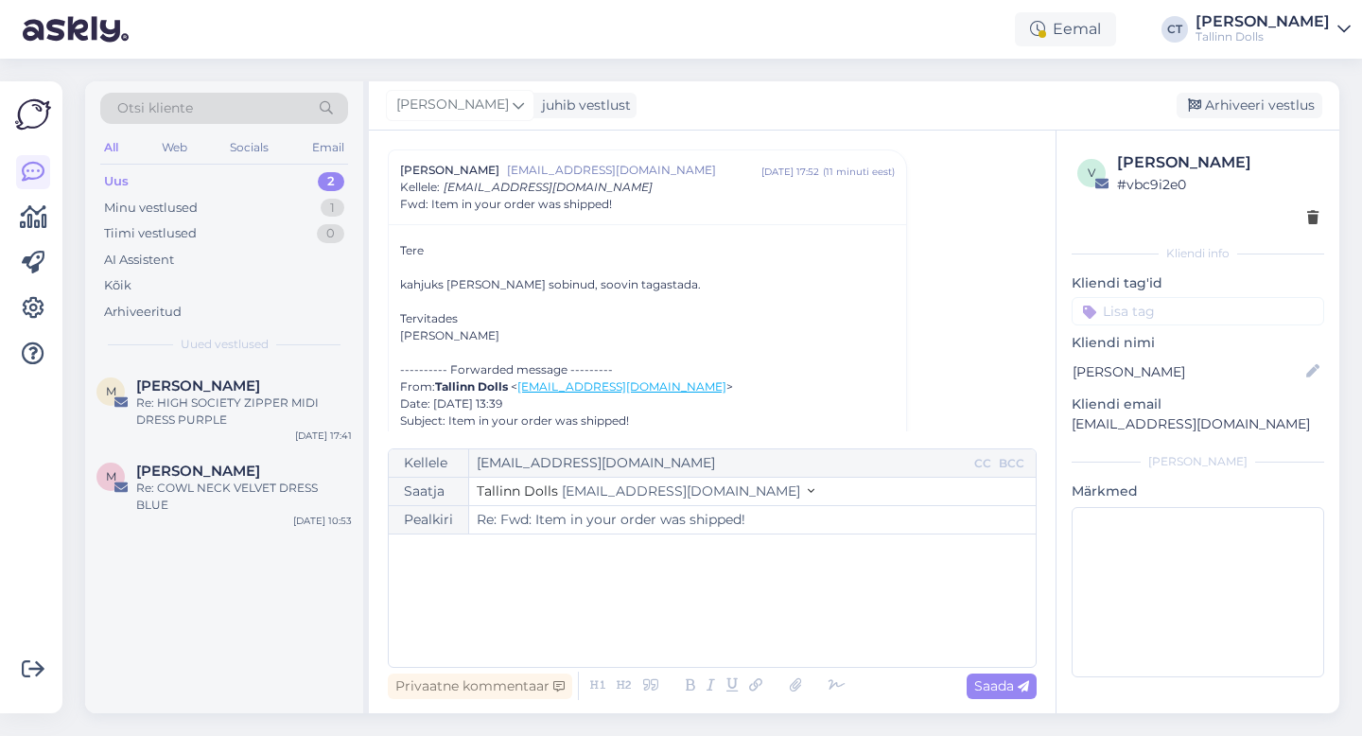
click at [674, 618] on div "﻿" at bounding box center [712, 601] width 628 height 114
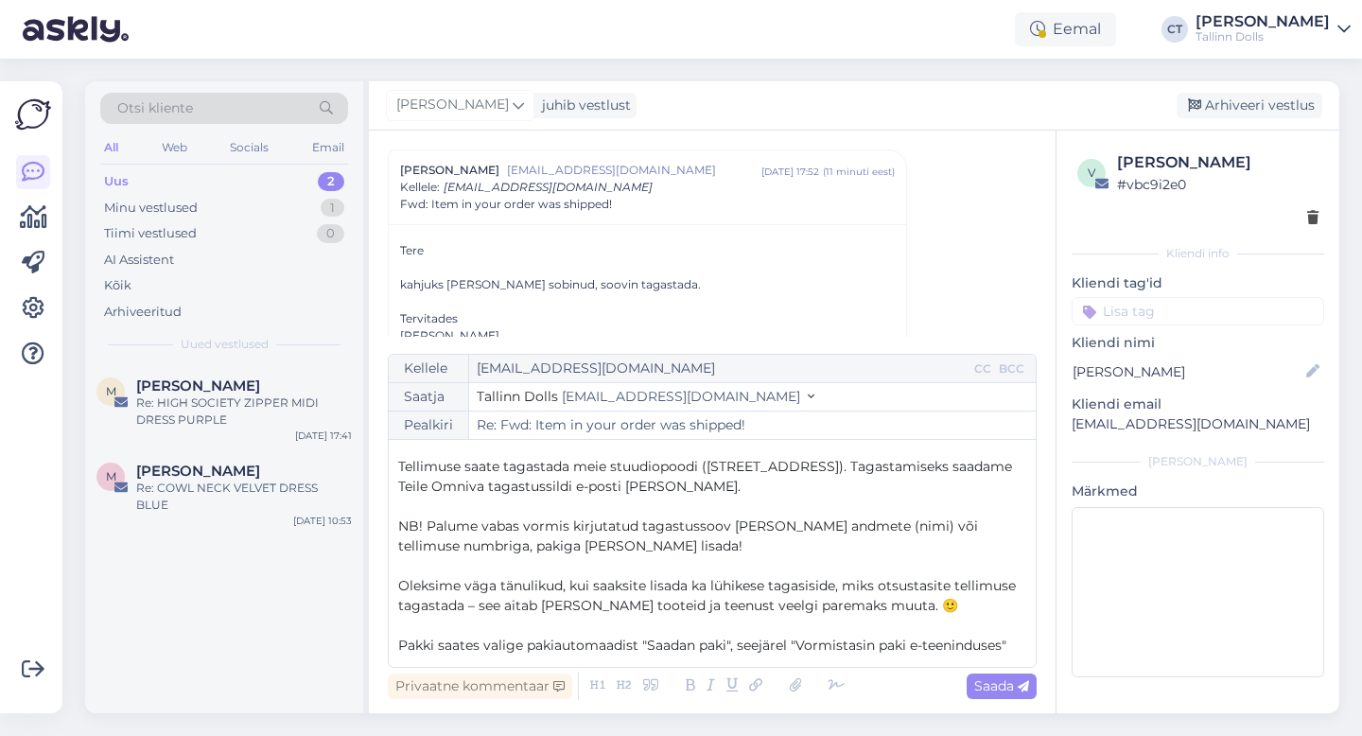
scroll to position [0, 0]
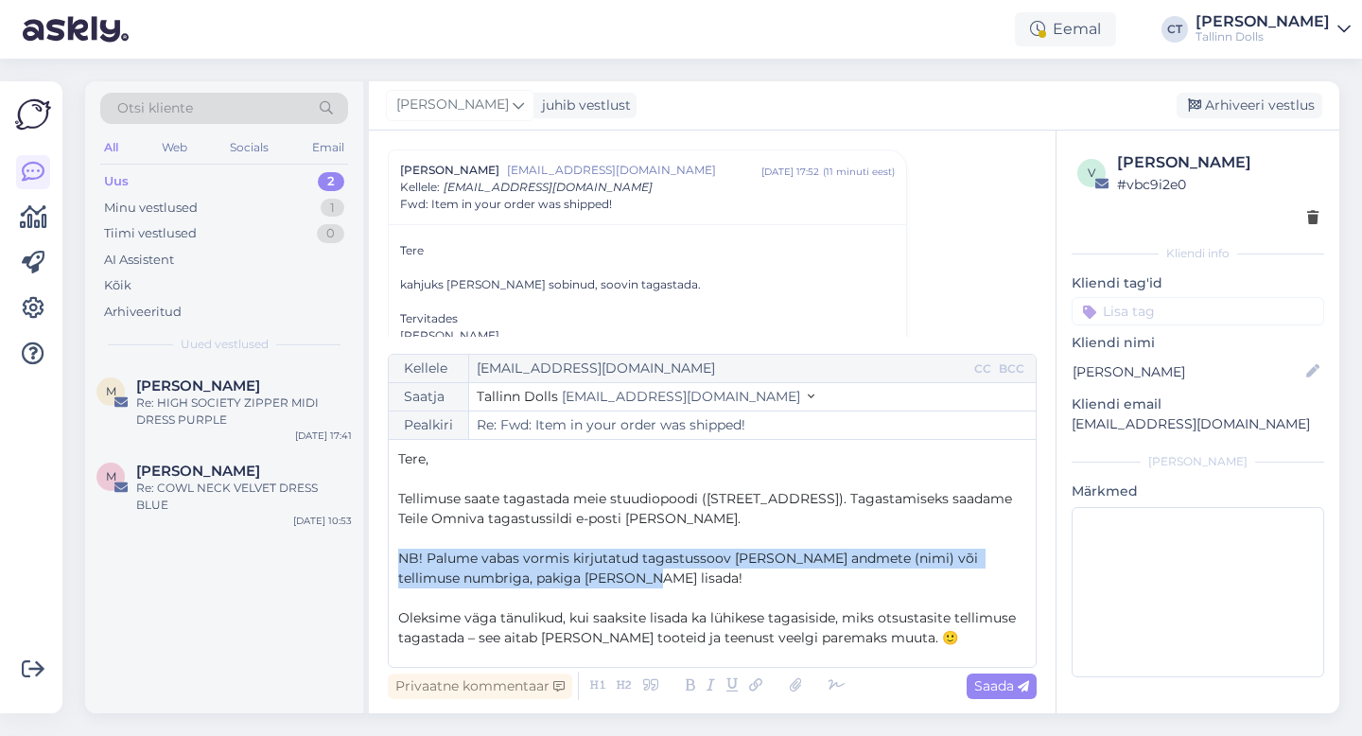
drag, startPoint x: 634, startPoint y: 585, endPoint x: 393, endPoint y: 555, distance: 243.0
click at [393, 555] on div "Kellele [EMAIL_ADDRESS][DOMAIN_NAME] CC BCC Saatja Tallinn Dolls [EMAIL_ADDRESS…" at bounding box center [712, 511] width 649 height 314
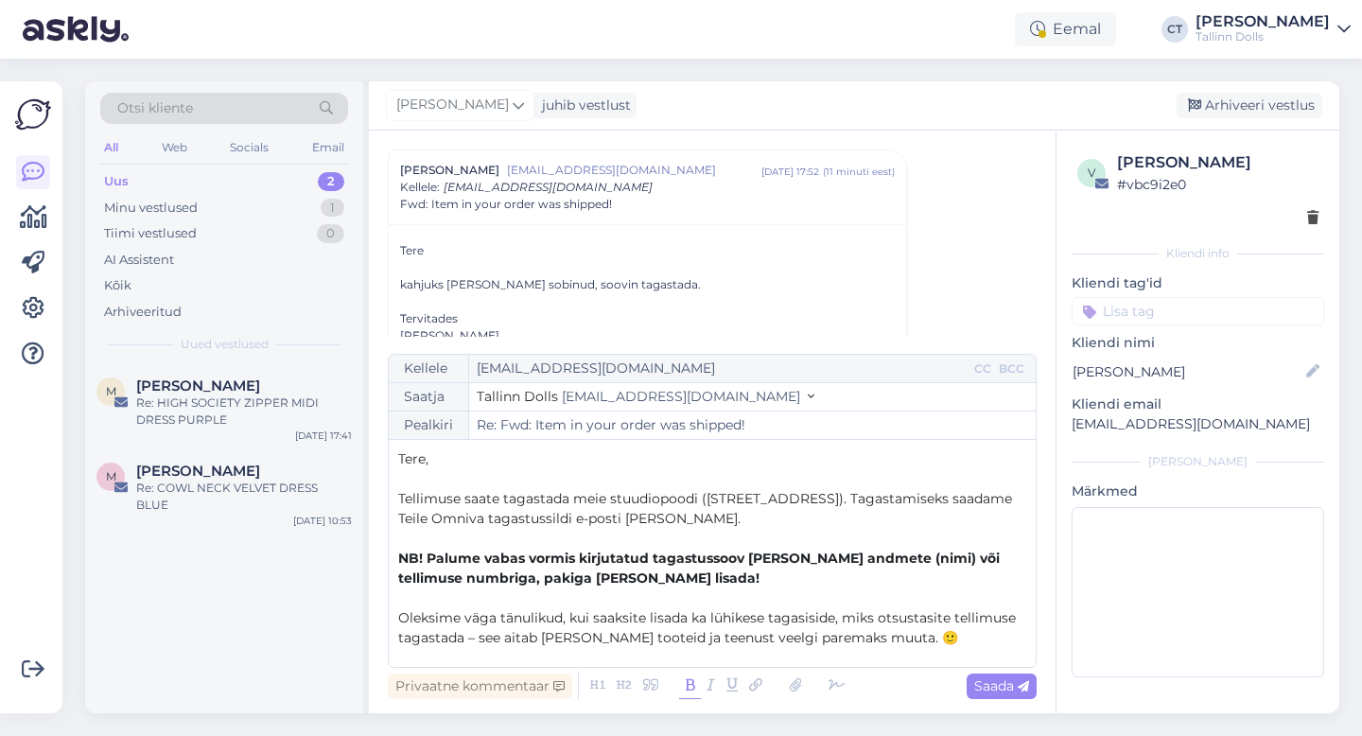
click at [687, 688] on icon at bounding box center [690, 686] width 22 height 26
click at [999, 687] on span "Saada" at bounding box center [1001, 685] width 55 height 17
type input "Re: Re: Fwd: Item in your order was shipped!"
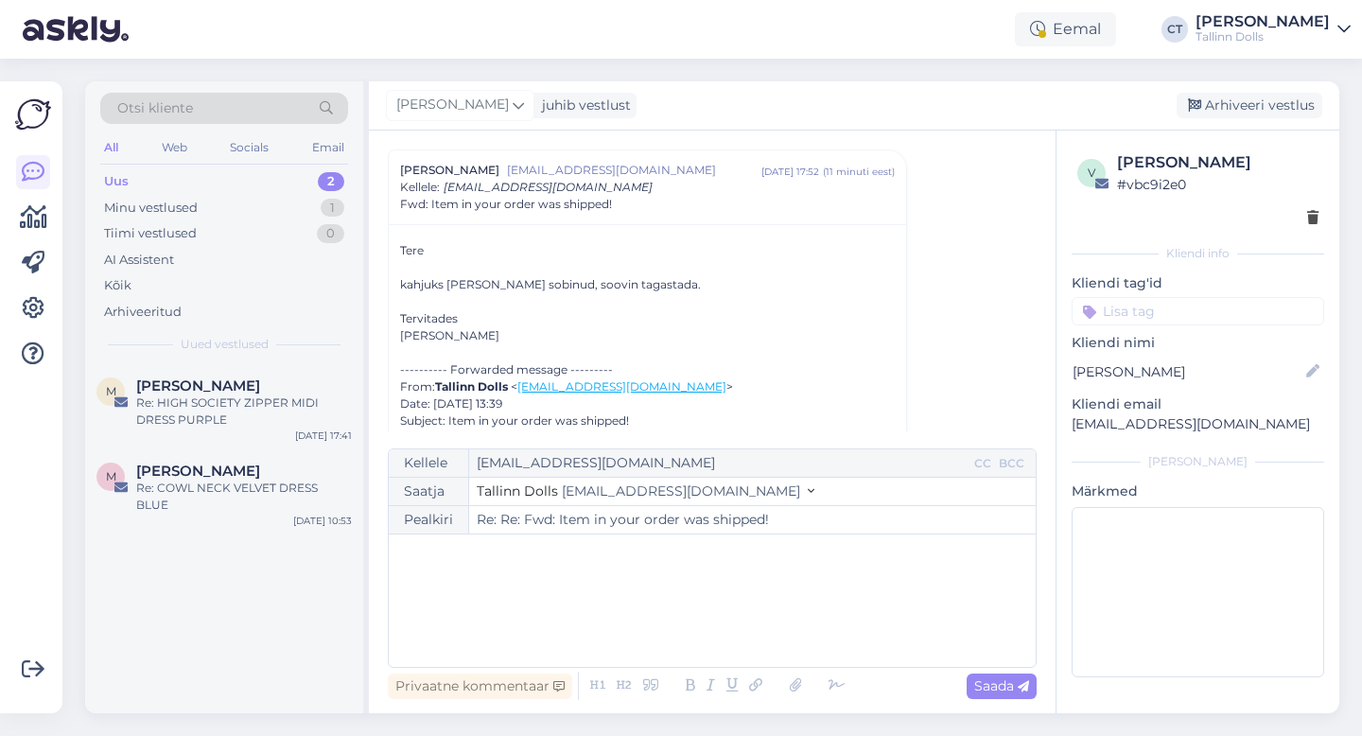
scroll to position [1295, 0]
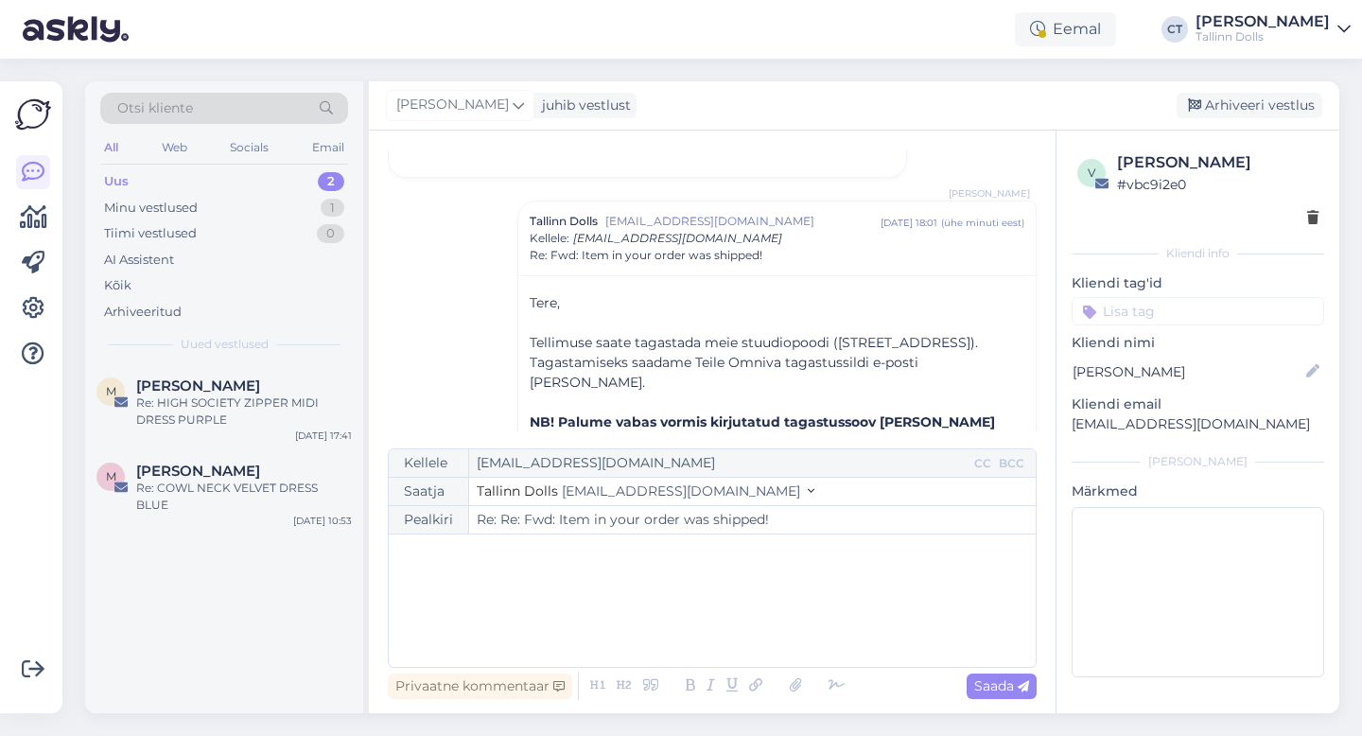
drag, startPoint x: 1257, startPoint y: 421, endPoint x: 1058, endPoint y: 437, distance: 200.3
click at [1058, 437] on div "v [PERSON_NAME] # vbc9i2e0 Kliendi info Kliendi tag'id Kliendi nimi [PERSON_NAM…" at bounding box center [1198, 418] width 283 height 575
drag, startPoint x: 1069, startPoint y: 412, endPoint x: 1068, endPoint y: 426, distance: 13.3
click at [1068, 426] on div "v [PERSON_NAME] # vbc9i2e0 Kliendi info Kliendi tag'id Kliendi nimi [PERSON_NAM…" at bounding box center [1198, 418] width 283 height 575
click at [1131, 438] on div "v [PERSON_NAME] # vbc9i2e0 Kliendi info Kliendi tag'id Kliendi nimi [PERSON_NAM…" at bounding box center [1198, 418] width 283 height 575
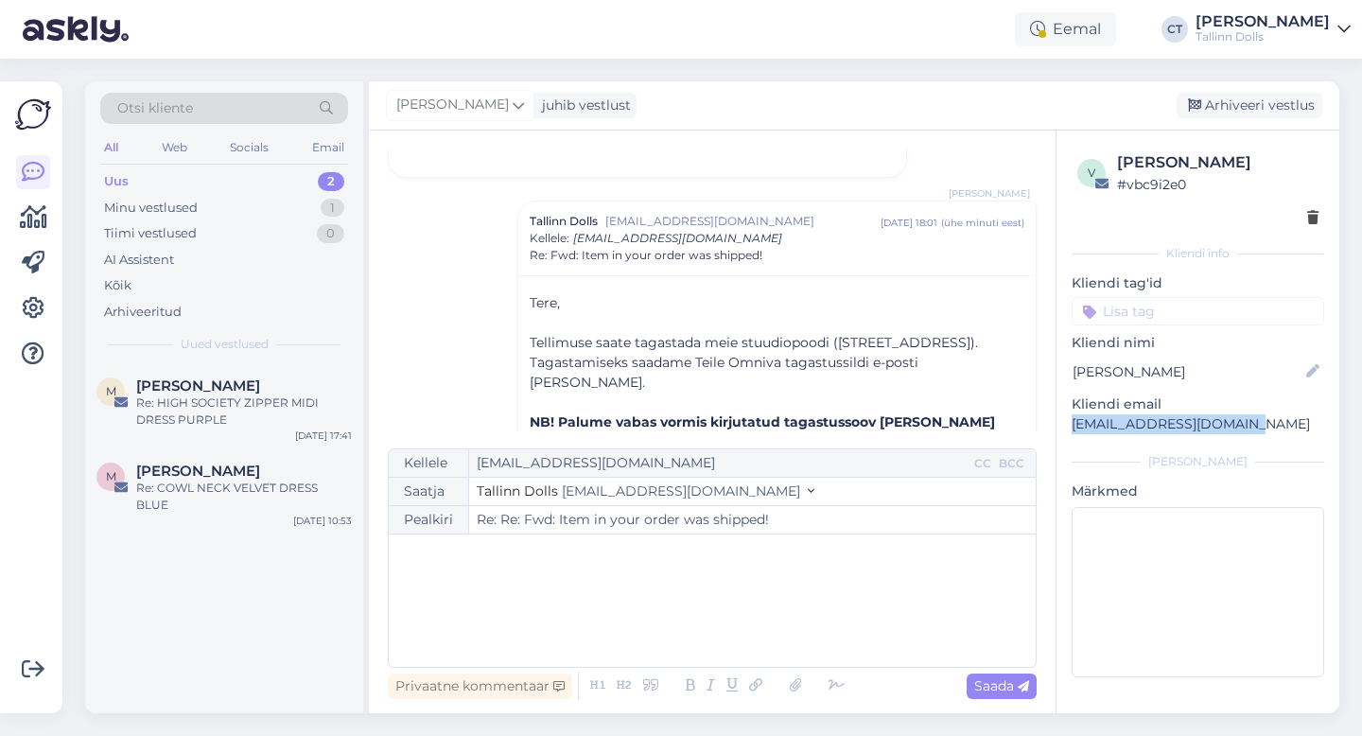
drag, startPoint x: 1262, startPoint y: 424, endPoint x: 1055, endPoint y: 427, distance: 207.2
click at [1056, 427] on div "v [PERSON_NAME] # vbc9i2e0 Kliendi info Kliendi tag'id Kliendi nimi [PERSON_NAM…" at bounding box center [1198, 422] width 284 height 583
copy p "[EMAIL_ADDRESS][DOMAIN_NAME]"
